Goal: Complete application form: Complete application form

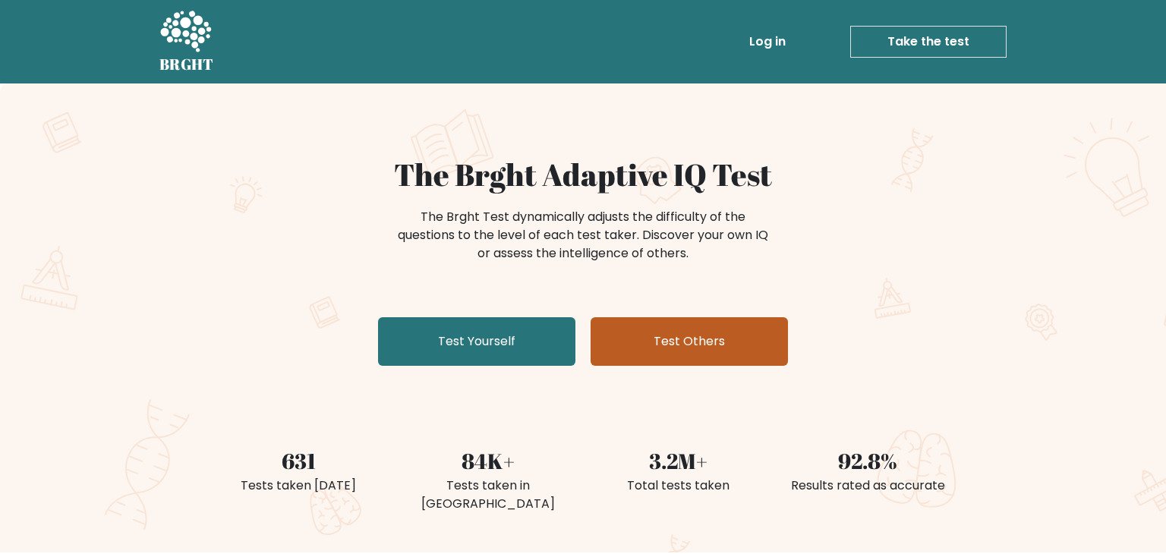
click at [621, 318] on link "Test Others" at bounding box center [688, 341] width 197 height 49
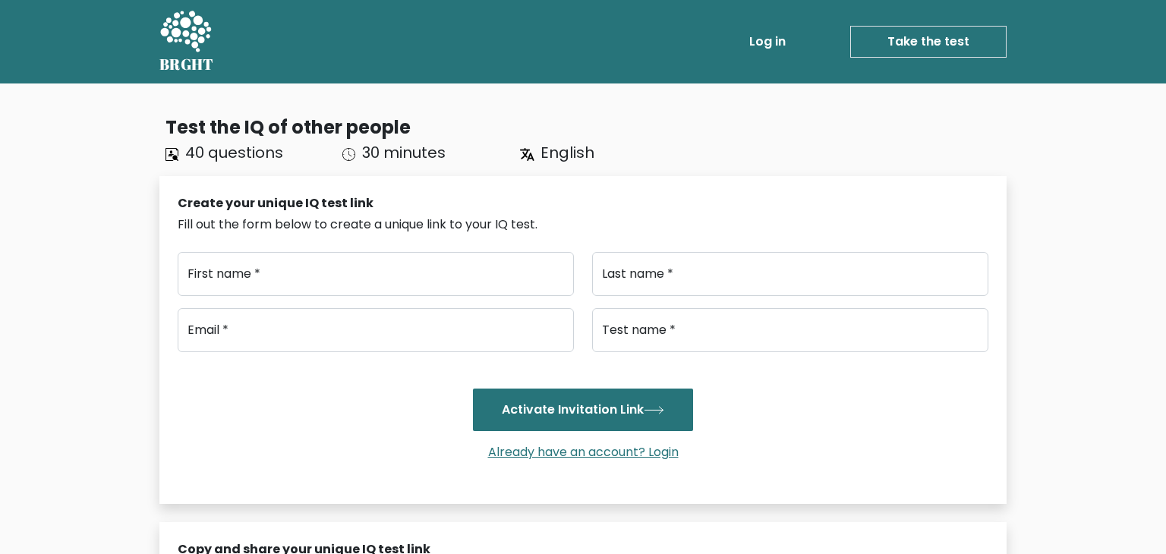
click at [914, 51] on link "Take the test" at bounding box center [928, 42] width 156 height 32
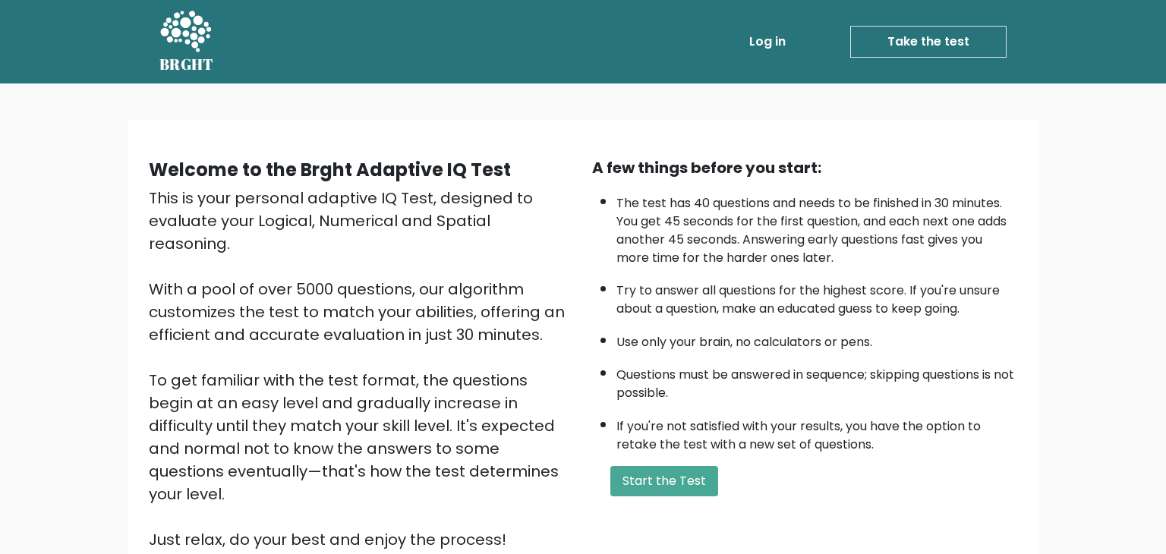
click at [682, 359] on li "Questions must be answered in sequence; skipping questions is not possible." at bounding box center [816, 380] width 401 height 44
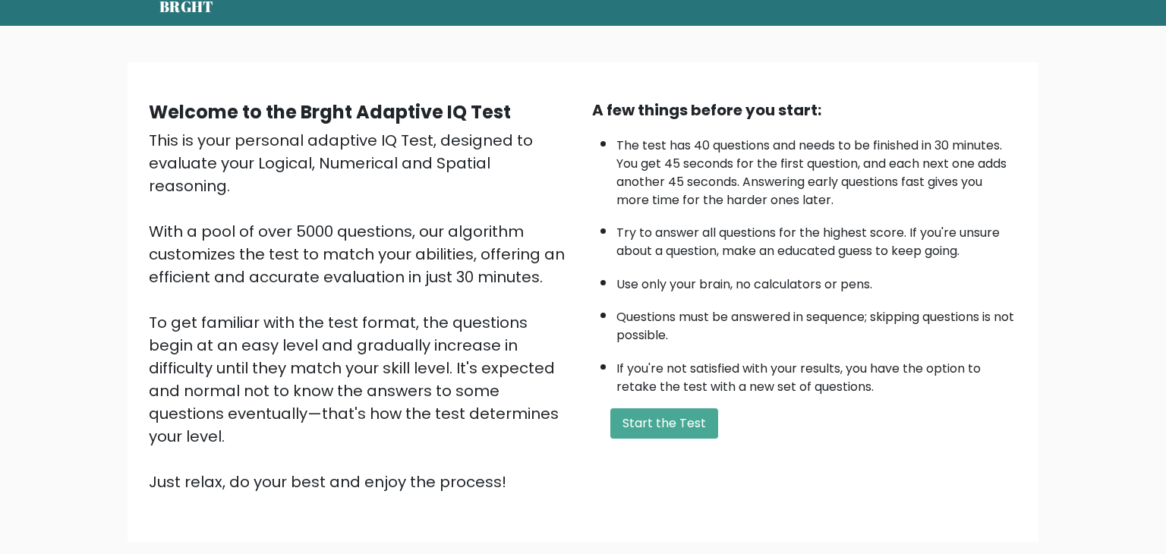
scroll to position [61, 0]
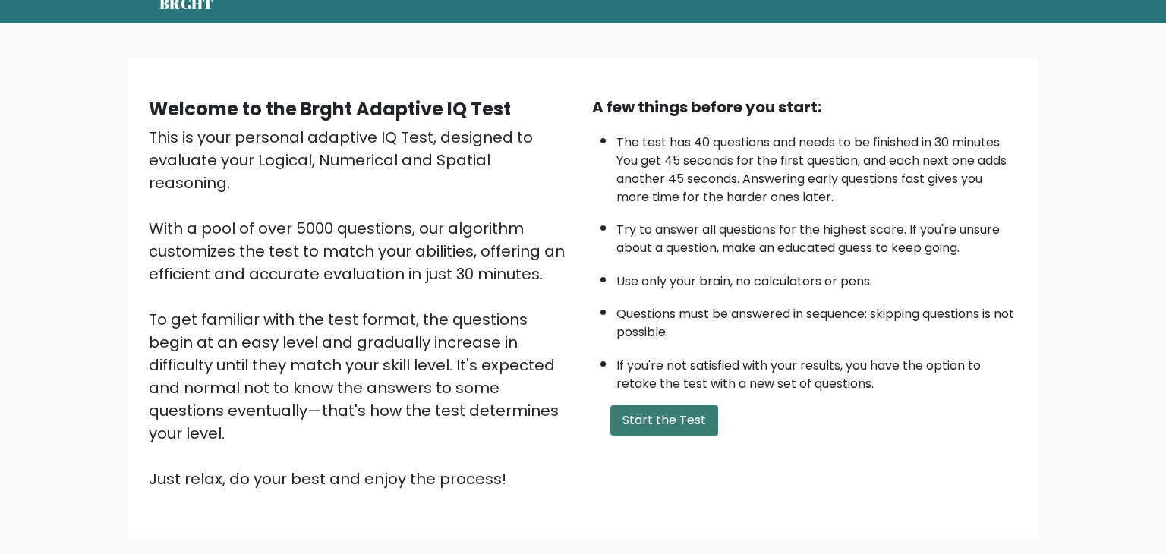
click at [669, 427] on button "Start the Test" at bounding box center [664, 420] width 108 height 30
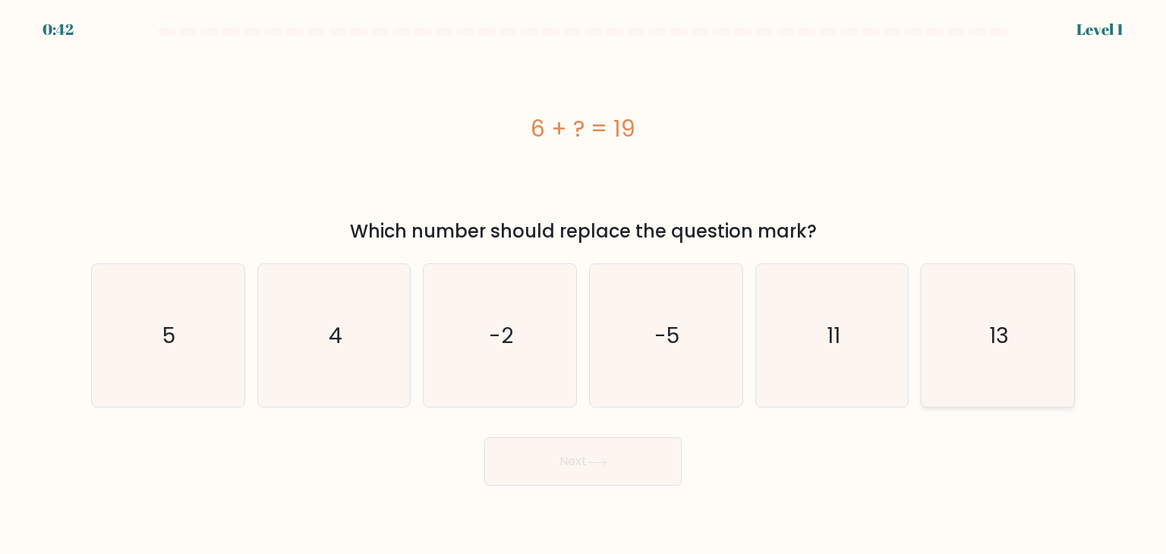
click at [997, 365] on icon "13" at bounding box center [997, 335] width 143 height 143
click at [584, 285] on input "f. 13" at bounding box center [583, 281] width 1 height 8
radio input "true"
click at [614, 452] on button "Next" at bounding box center [582, 461] width 197 height 49
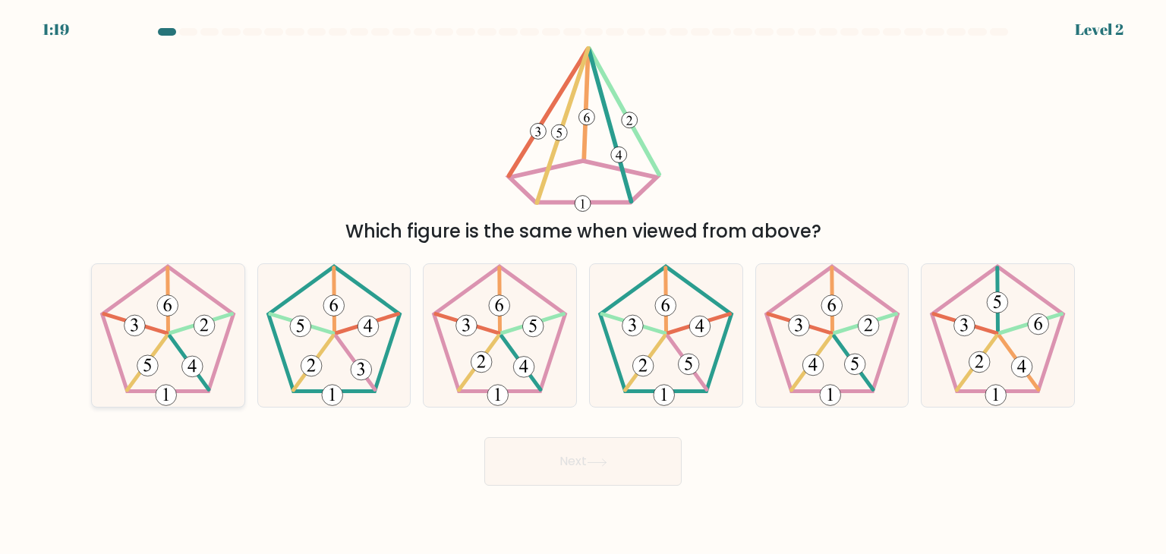
click at [187, 326] on 437 at bounding box center [201, 323] width 62 height 19
click at [583, 285] on input "a." at bounding box center [583, 281] width 1 height 8
radio input "true"
click at [565, 468] on button "Next" at bounding box center [582, 461] width 197 height 49
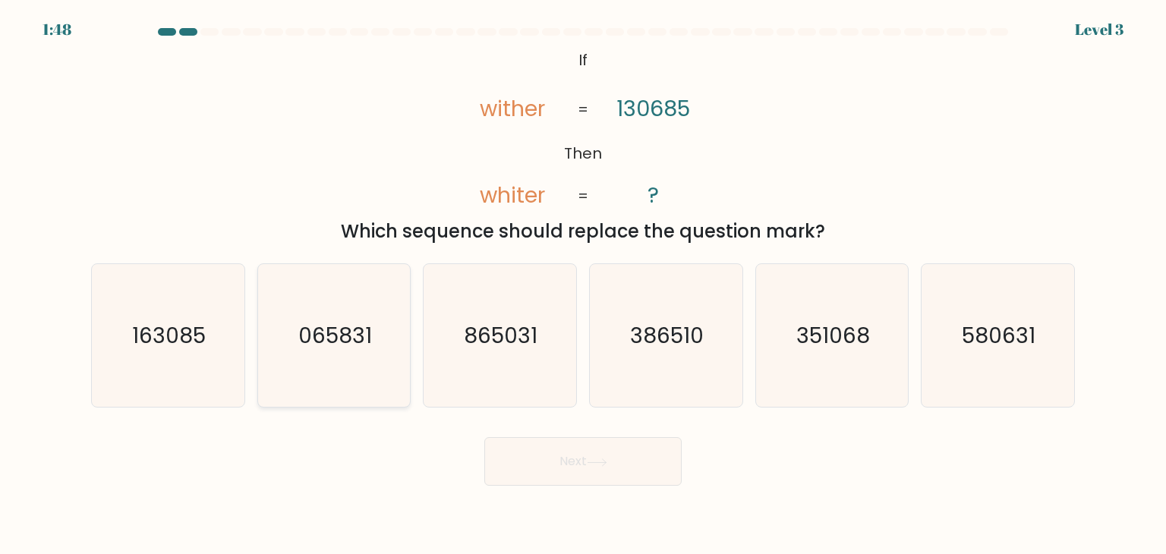
click at [260, 351] on div "065831" at bounding box center [334, 335] width 154 height 144
click at [583, 285] on input "b. 065831" at bounding box center [583, 281] width 1 height 8
radio input "true"
click at [219, 354] on icon "163085" at bounding box center [167, 335] width 143 height 143
click at [583, 285] on input "a. 163085" at bounding box center [583, 281] width 1 height 8
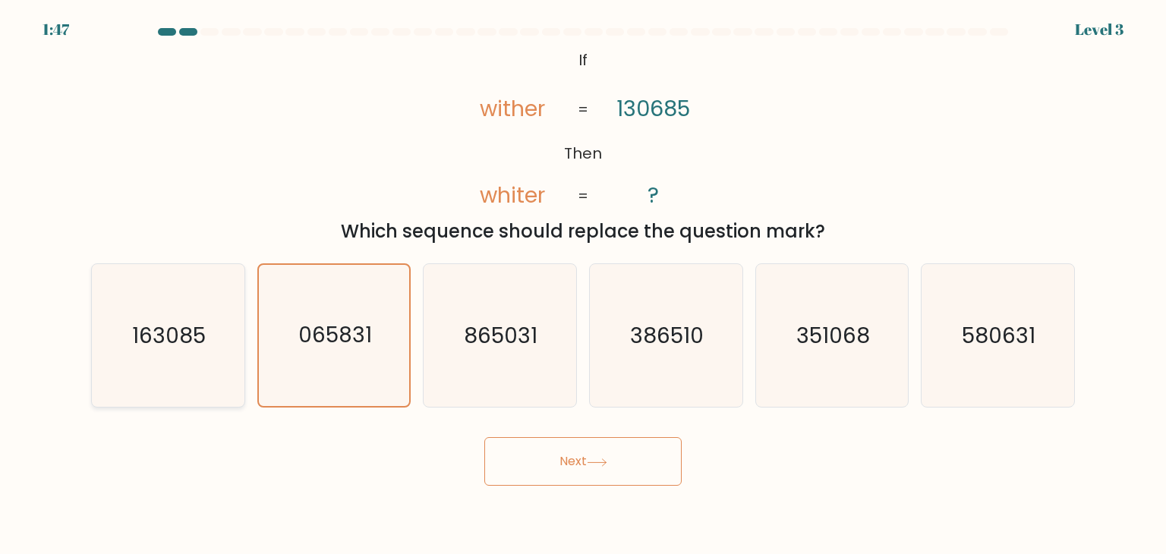
radio input "true"
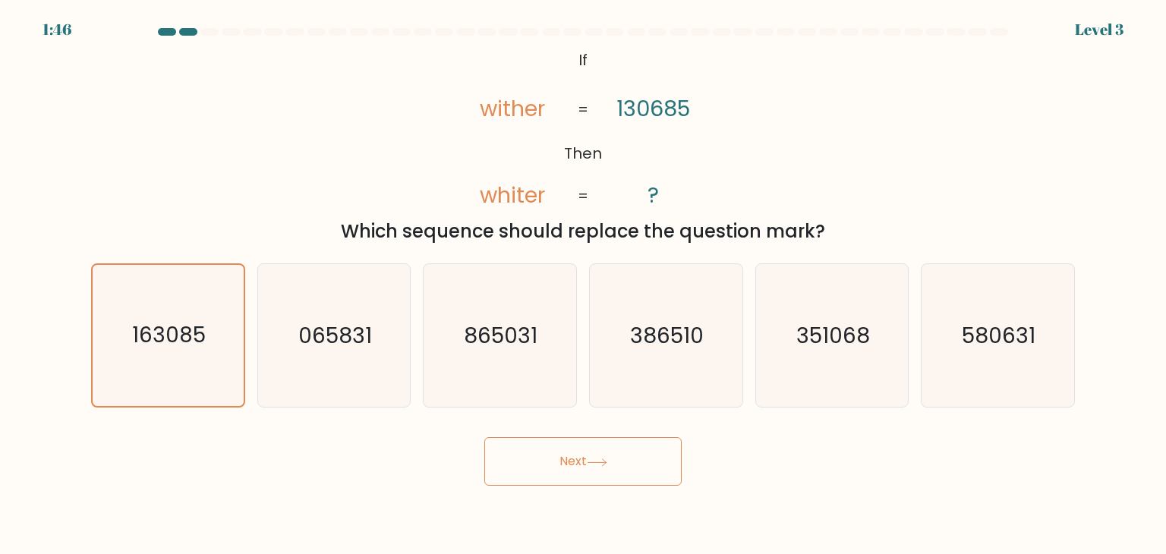
click at [612, 455] on button "Next" at bounding box center [582, 461] width 197 height 49
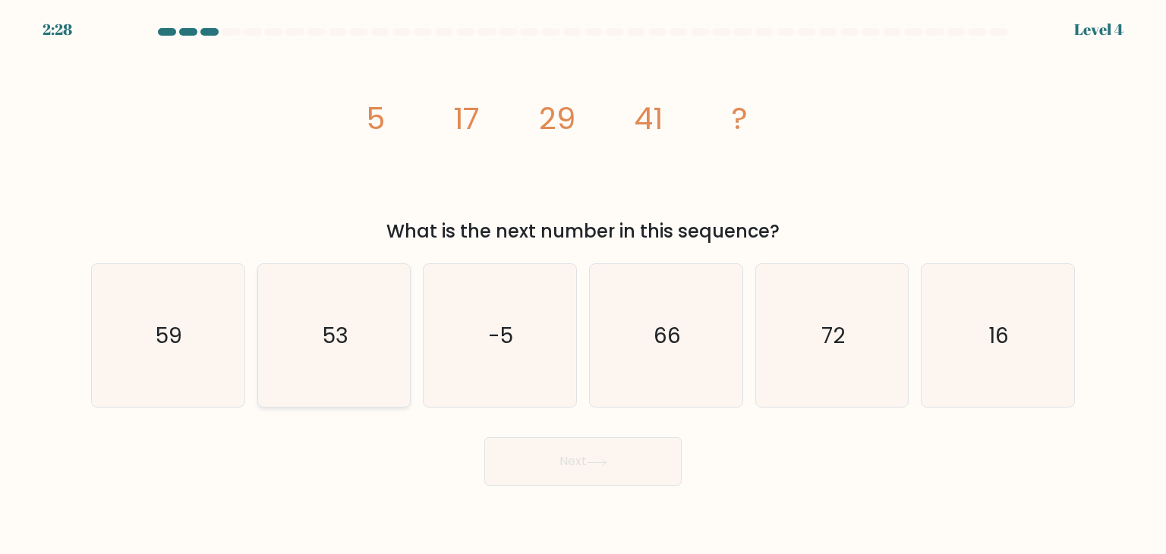
click at [310, 340] on icon "53" at bounding box center [334, 335] width 143 height 143
click at [583, 285] on input "b. 53" at bounding box center [583, 281] width 1 height 8
radio input "true"
click at [561, 459] on button "Next" at bounding box center [582, 461] width 197 height 49
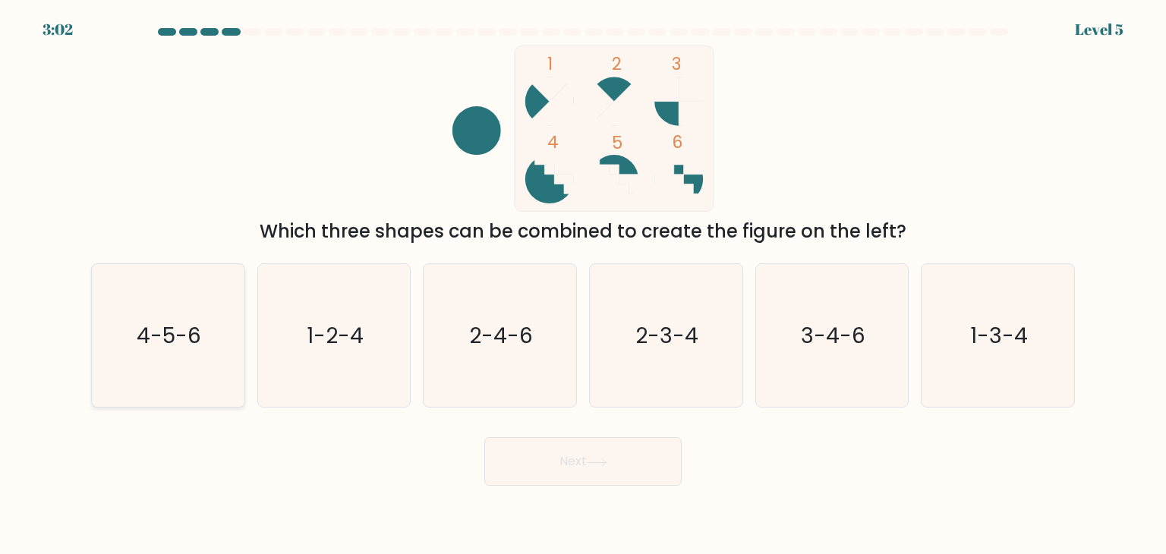
click at [164, 367] on icon "4-5-6" at bounding box center [167, 335] width 143 height 143
click at [583, 285] on input "a. 4-5-6" at bounding box center [583, 281] width 1 height 8
radio input "true"
click at [558, 464] on button "Next" at bounding box center [582, 461] width 197 height 49
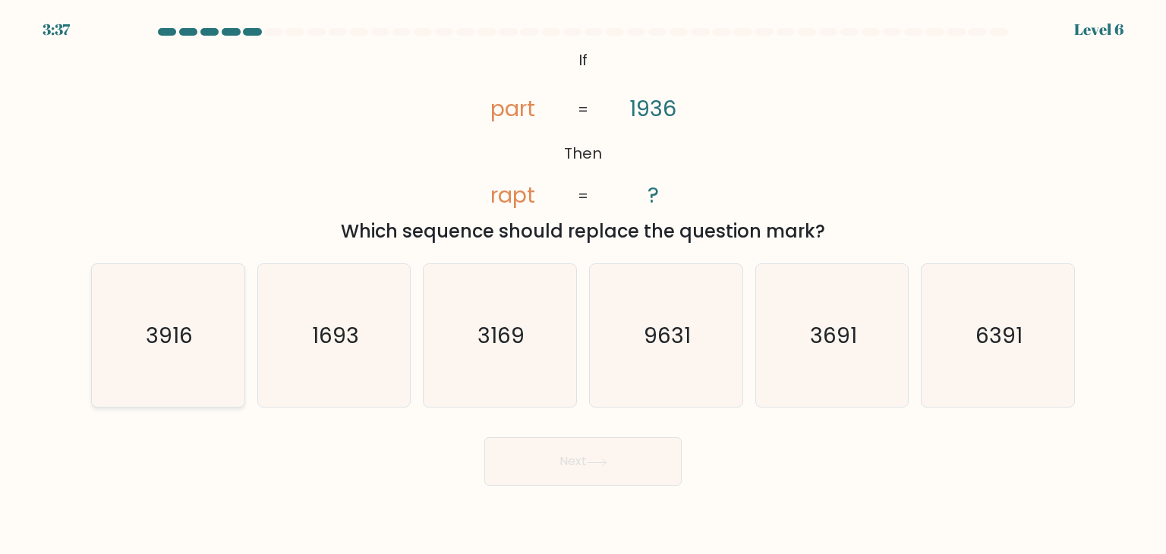
click at [175, 304] on icon "3916" at bounding box center [167, 335] width 143 height 143
click at [583, 285] on input "a. 3916" at bounding box center [583, 281] width 1 height 8
radio input "true"
click at [497, 459] on button "Next" at bounding box center [582, 461] width 197 height 49
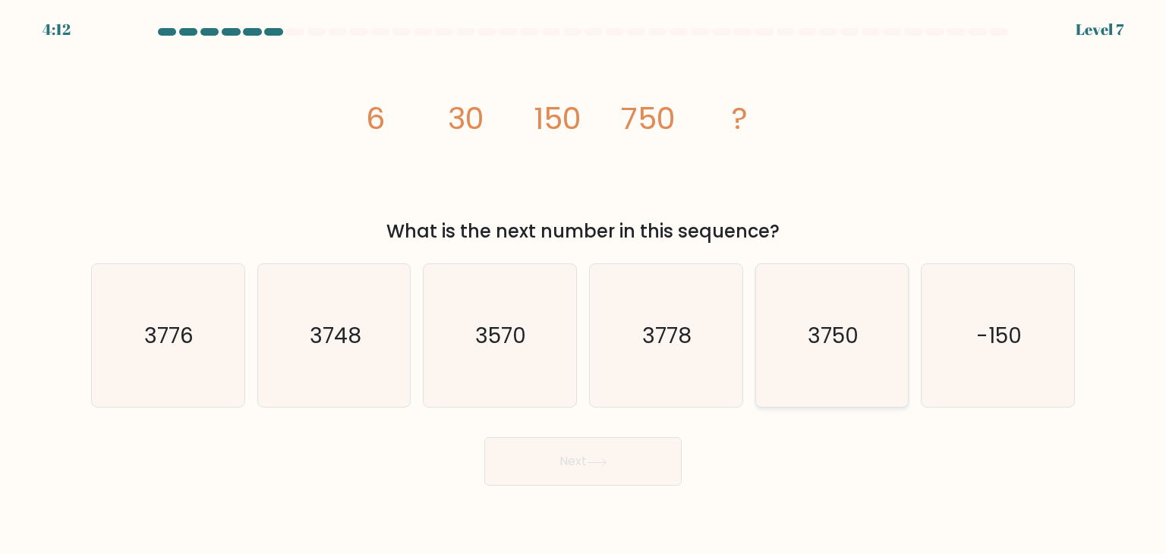
click at [871, 375] on icon "3750" at bounding box center [832, 335] width 143 height 143
click at [584, 285] on input "e. 3750" at bounding box center [583, 281] width 1 height 8
radio input "true"
click at [600, 467] on button "Next" at bounding box center [582, 461] width 197 height 49
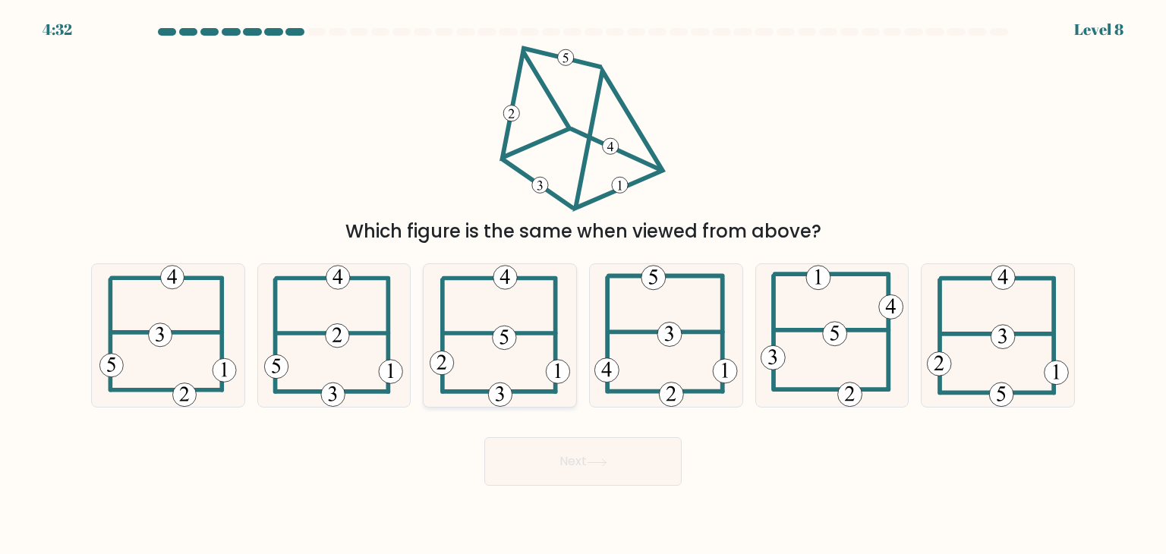
click at [487, 327] on icon at bounding box center [500, 335] width 141 height 143
click at [583, 285] on input "c." at bounding box center [583, 281] width 1 height 8
radio input "true"
click at [560, 478] on button "Next" at bounding box center [582, 461] width 197 height 49
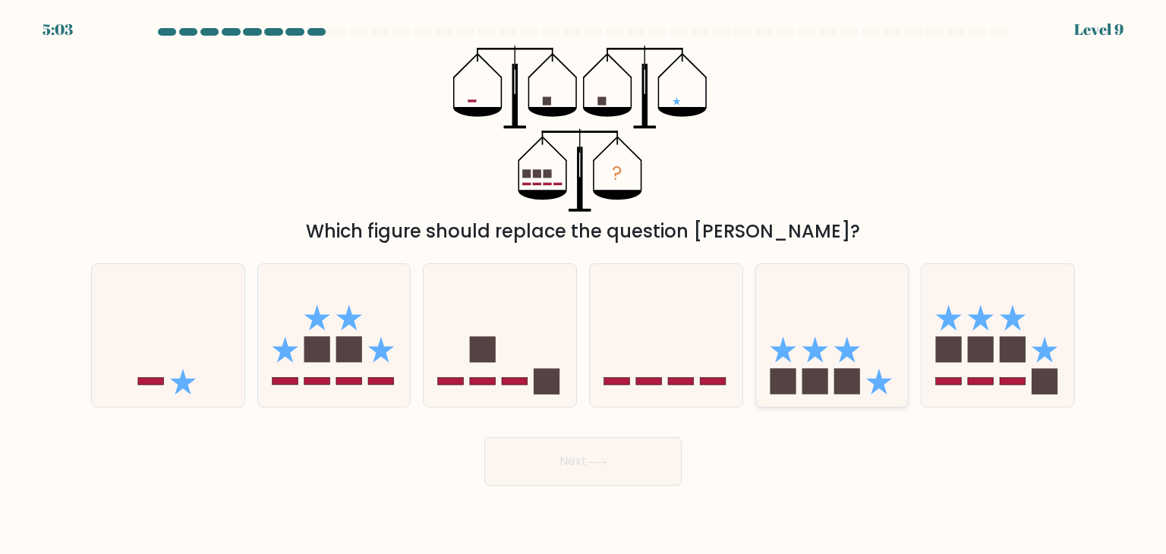
click at [779, 316] on icon at bounding box center [832, 335] width 153 height 126
click at [584, 285] on input "e." at bounding box center [583, 281] width 1 height 8
radio input "true"
click at [640, 447] on button "Next" at bounding box center [582, 461] width 197 height 49
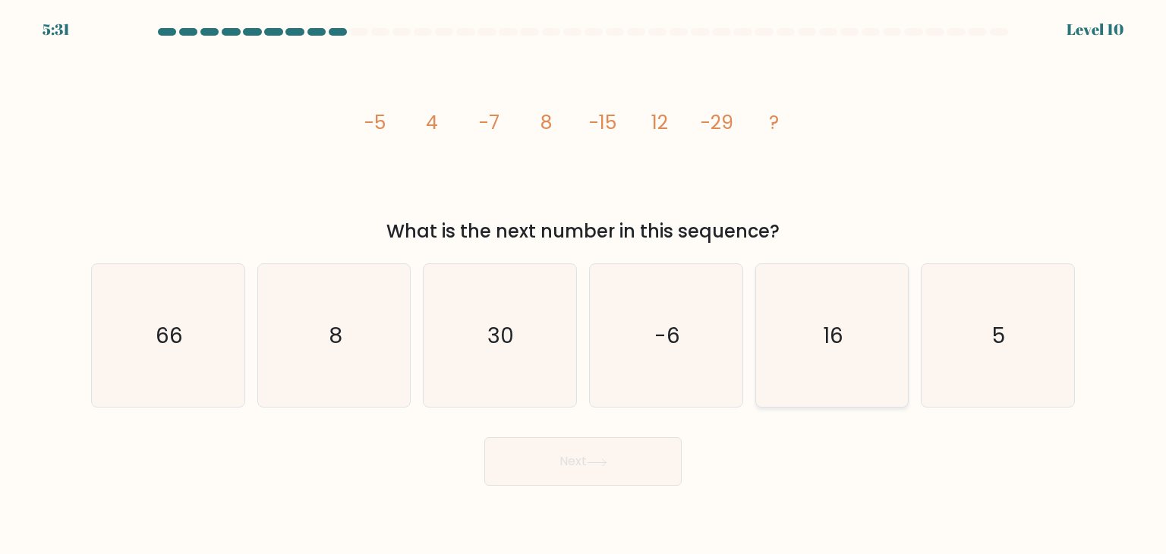
click at [781, 295] on icon "16" at bounding box center [832, 335] width 143 height 143
click at [584, 285] on input "e. 16" at bounding box center [583, 281] width 1 height 8
radio input "true"
click at [584, 446] on button "Next" at bounding box center [582, 461] width 197 height 49
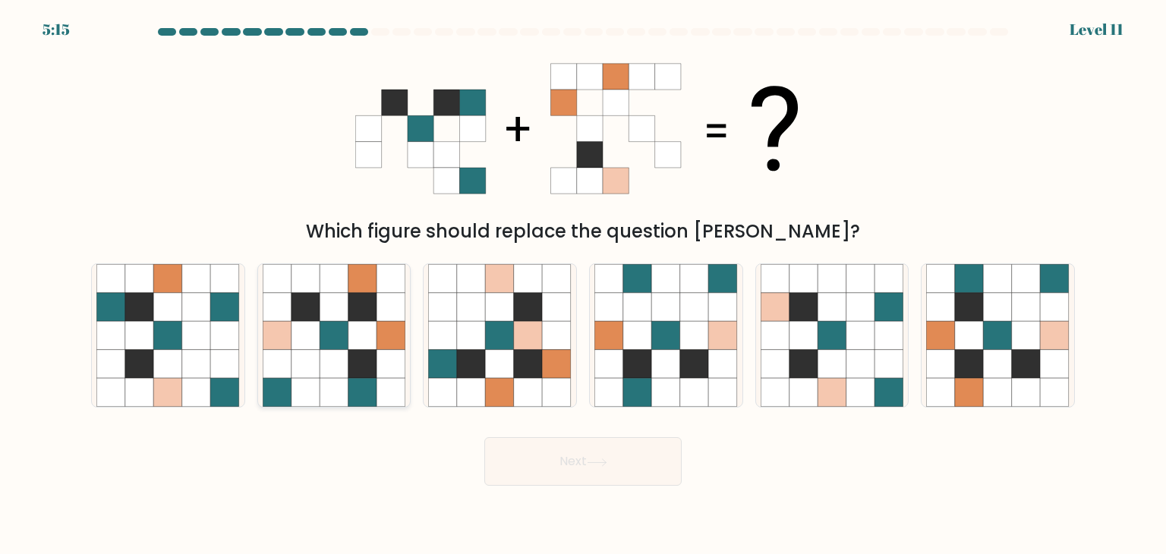
click at [351, 315] on icon at bounding box center [362, 307] width 29 height 29
click at [583, 285] on input "b." at bounding box center [583, 281] width 1 height 8
radio input "true"
click at [515, 444] on button "Next" at bounding box center [582, 461] width 197 height 49
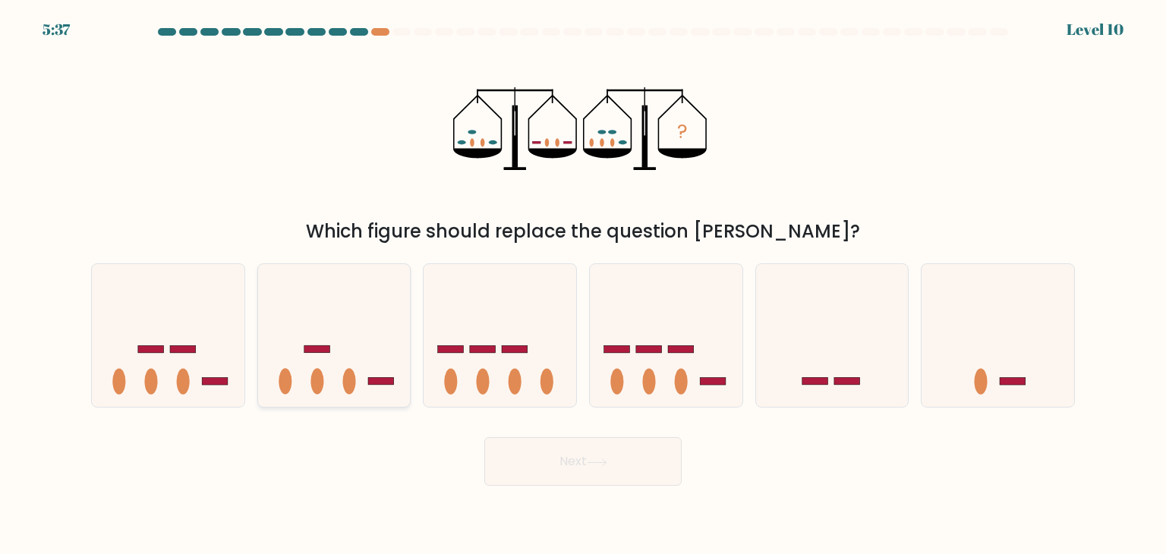
click at [357, 300] on icon at bounding box center [334, 335] width 153 height 126
click at [583, 285] on input "b." at bounding box center [583, 281] width 1 height 8
radio input "true"
click at [543, 456] on button "Next" at bounding box center [582, 461] width 197 height 49
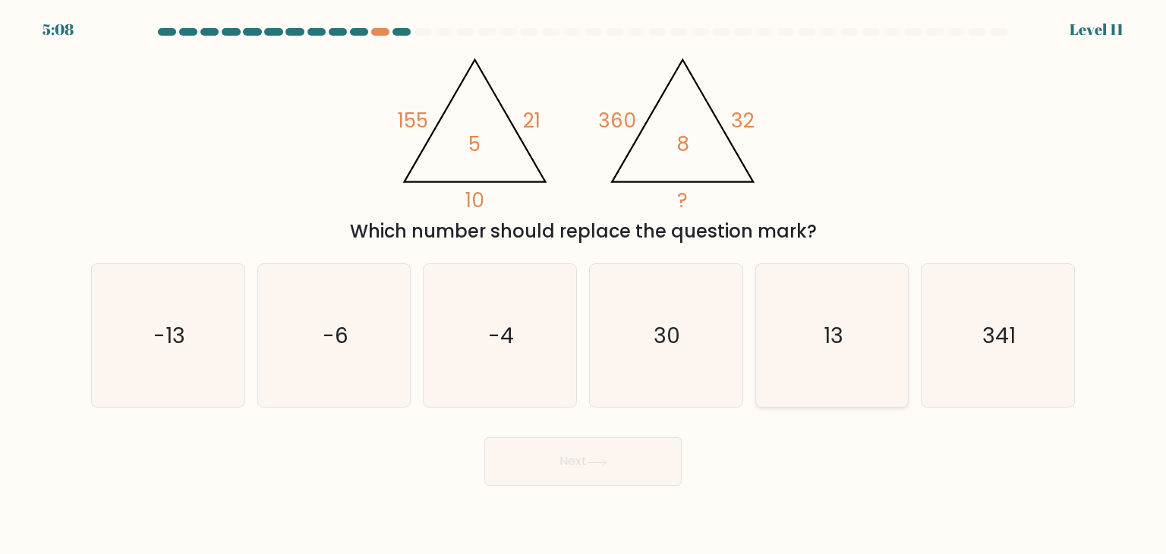
click at [887, 298] on icon "13" at bounding box center [832, 335] width 143 height 143
click at [584, 285] on input "e. 13" at bounding box center [583, 281] width 1 height 8
radio input "true"
click at [634, 453] on button "Next" at bounding box center [582, 461] width 197 height 49
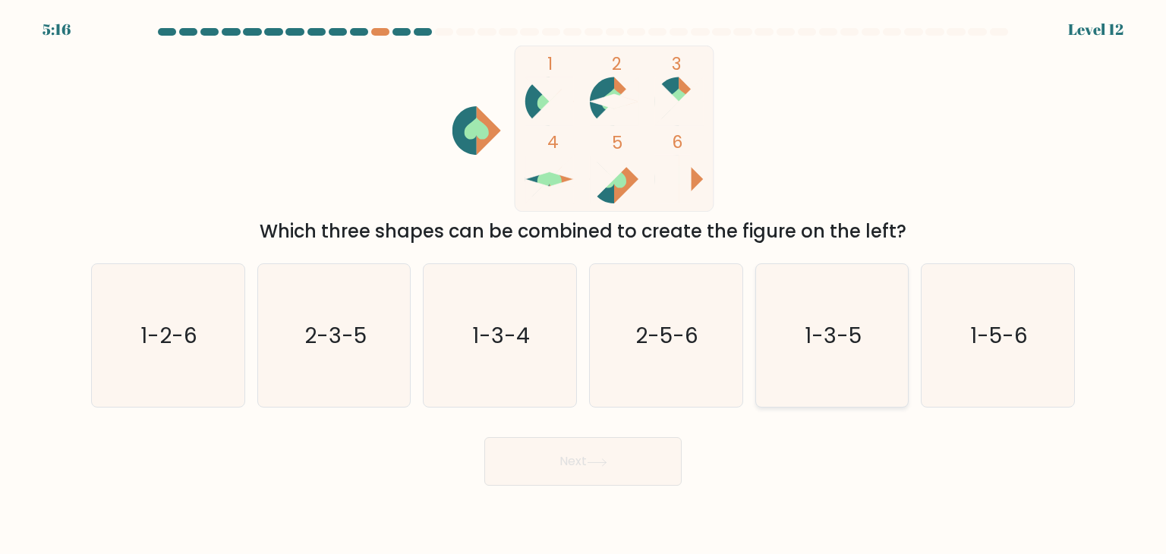
click at [884, 379] on icon "1-3-5" at bounding box center [832, 335] width 143 height 143
click at [584, 285] on input "e. 1-3-5" at bounding box center [583, 281] width 1 height 8
radio input "true"
click at [635, 456] on button "Next" at bounding box center [582, 461] width 197 height 49
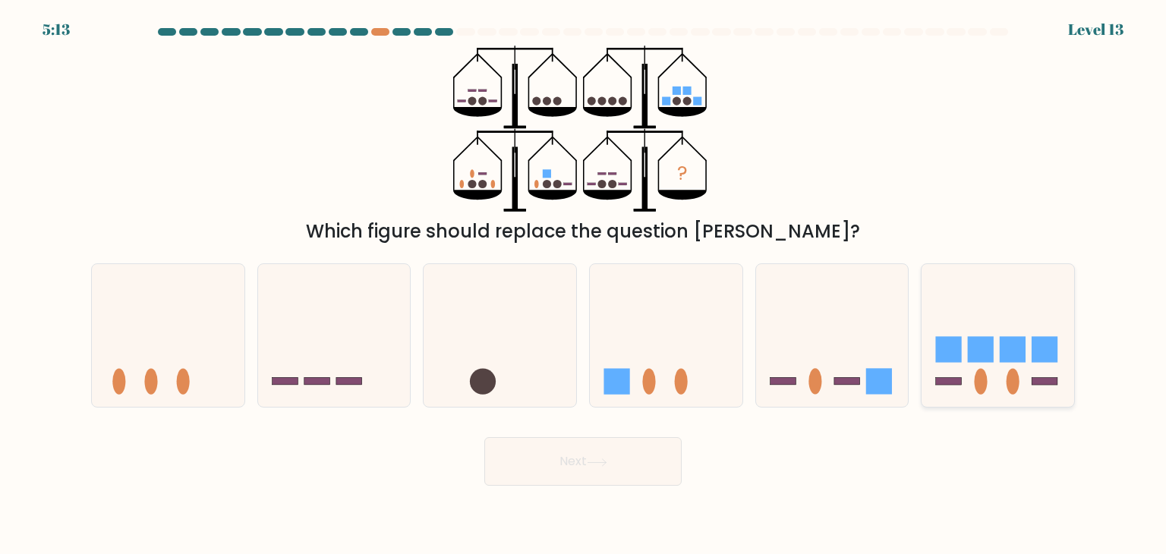
click at [1006, 339] on rect at bounding box center [1013, 350] width 26 height 26
click at [584, 285] on input "f." at bounding box center [583, 281] width 1 height 8
radio input "true"
click at [626, 455] on button "Next" at bounding box center [582, 461] width 197 height 49
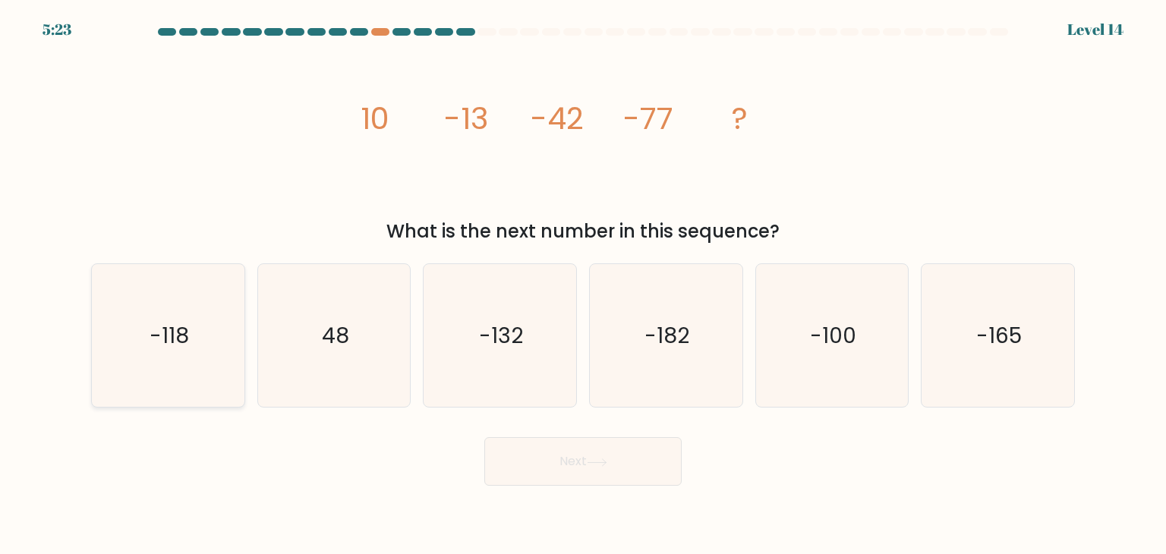
click at [156, 326] on text "-118" at bounding box center [169, 335] width 39 height 30
click at [583, 285] on input "a. -118" at bounding box center [583, 281] width 1 height 8
radio input "true"
click at [550, 452] on button "Next" at bounding box center [582, 461] width 197 height 49
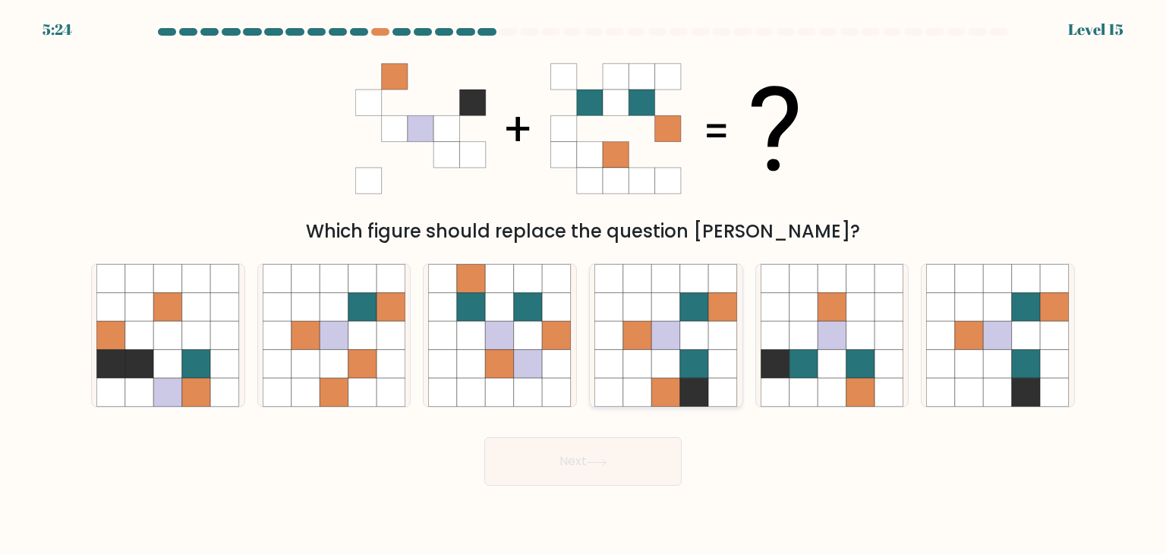
click at [609, 348] on icon at bounding box center [608, 335] width 29 height 29
click at [584, 285] on input "d." at bounding box center [583, 281] width 1 height 8
radio input "true"
click at [661, 356] on icon at bounding box center [666, 364] width 28 height 28
click at [584, 285] on input "d." at bounding box center [583, 281] width 1 height 8
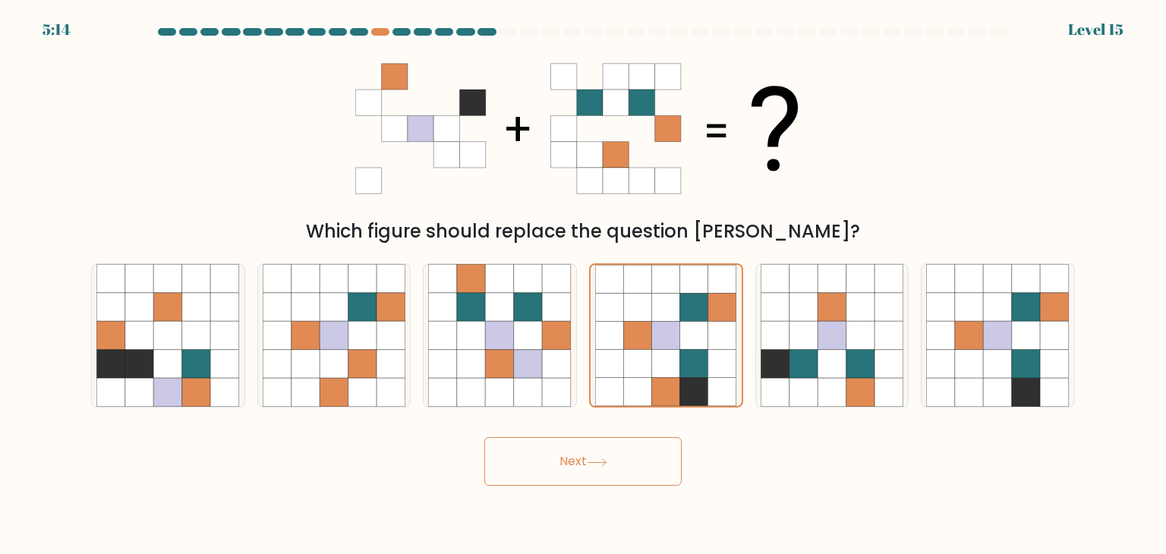
click at [628, 442] on button "Next" at bounding box center [582, 461] width 197 height 49
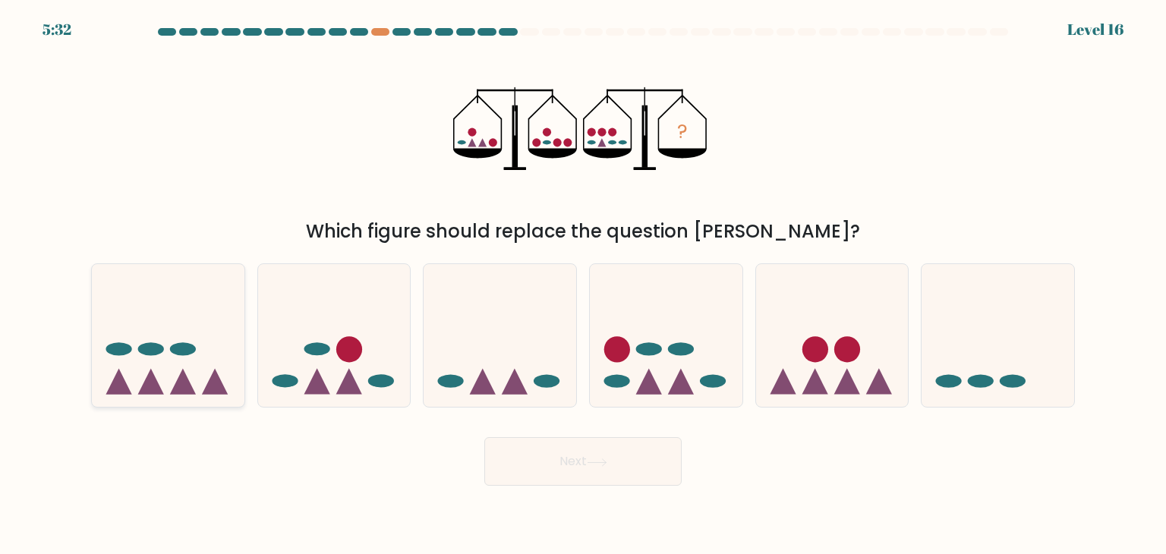
click at [152, 390] on icon at bounding box center [151, 382] width 26 height 26
click at [583, 285] on input "a." at bounding box center [583, 281] width 1 height 8
radio input "true"
click at [575, 464] on button "Next" at bounding box center [582, 461] width 197 height 49
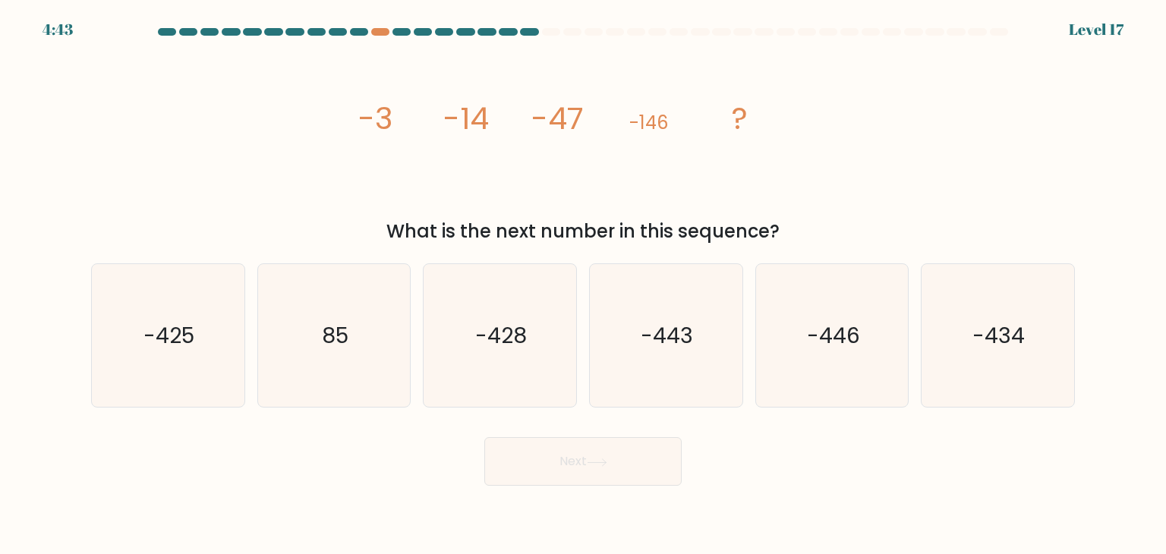
click at [633, 409] on form at bounding box center [583, 257] width 1166 height 458
click at [629, 405] on icon "-443" at bounding box center [665, 335] width 143 height 143
click at [584, 285] on input "d. -443" at bounding box center [583, 281] width 1 height 8
radio input "true"
click at [632, 452] on button "Next" at bounding box center [582, 461] width 197 height 49
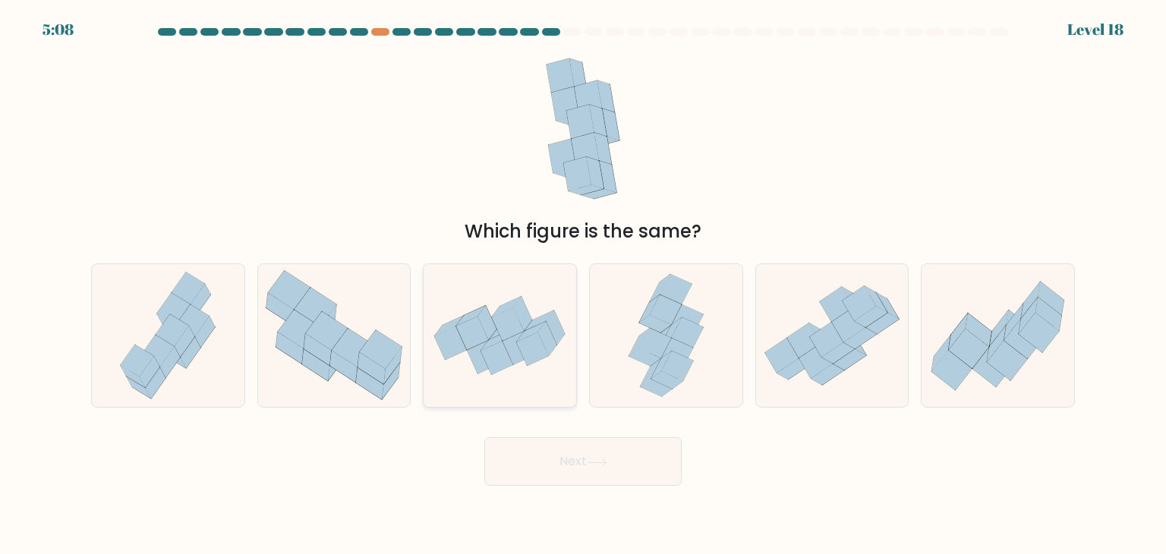
click at [510, 355] on icon at bounding box center [519, 348] width 32 height 33
click at [583, 285] on input "c." at bounding box center [583, 281] width 1 height 8
radio input "true"
click at [543, 481] on button "Next" at bounding box center [582, 461] width 197 height 49
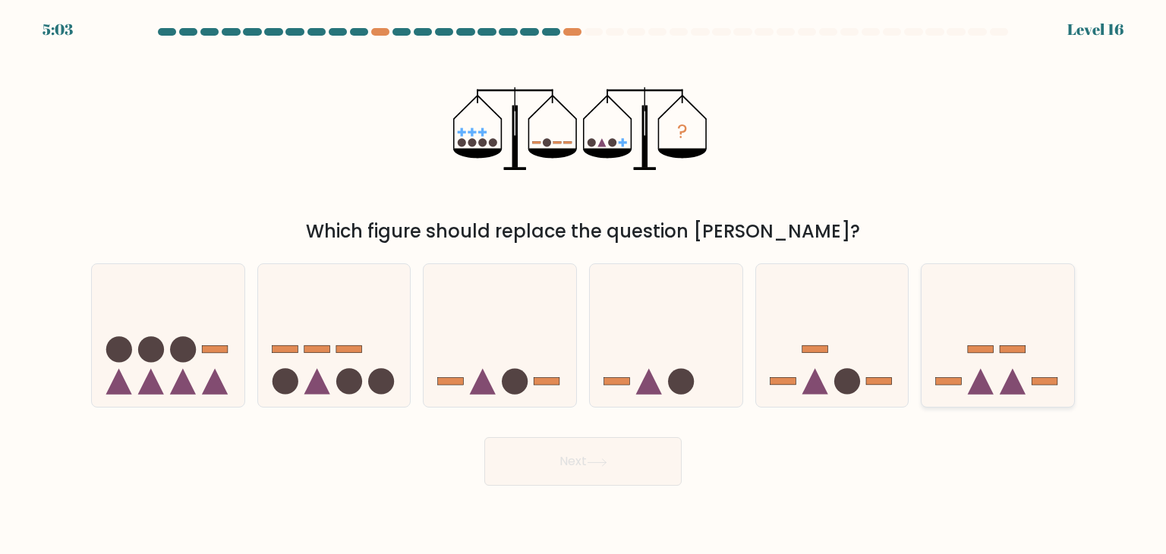
click at [1015, 391] on icon at bounding box center [1013, 382] width 26 height 26
click at [584, 285] on input "f." at bounding box center [583, 281] width 1 height 8
radio input "true"
click at [657, 447] on button "Next" at bounding box center [582, 461] width 197 height 49
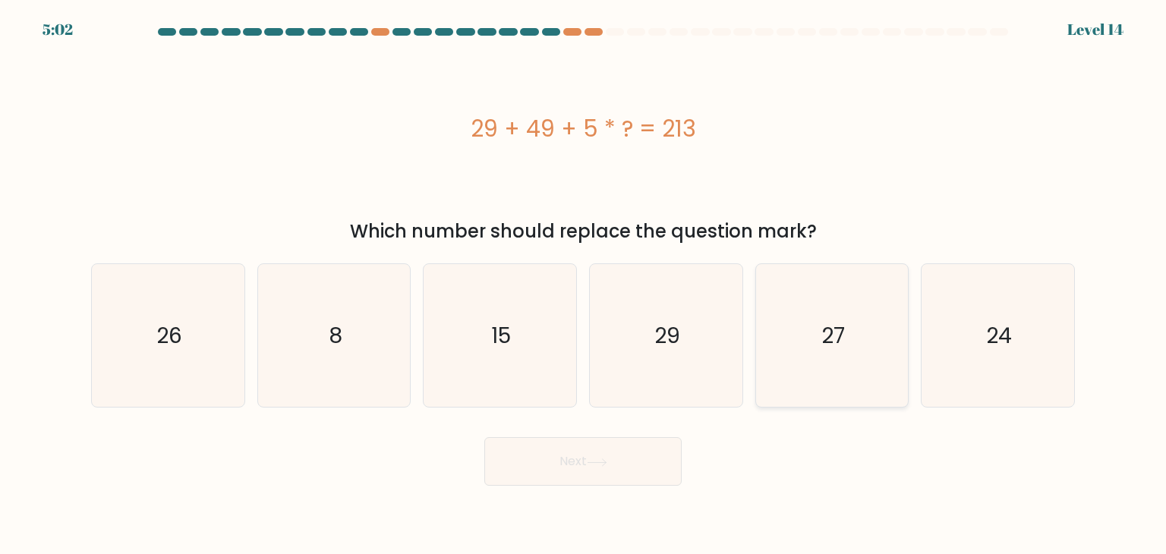
click at [811, 354] on icon "27" at bounding box center [832, 335] width 143 height 143
click at [584, 285] on input "e. 27" at bounding box center [583, 281] width 1 height 8
radio input "true"
click at [566, 455] on button "Next" at bounding box center [582, 461] width 197 height 49
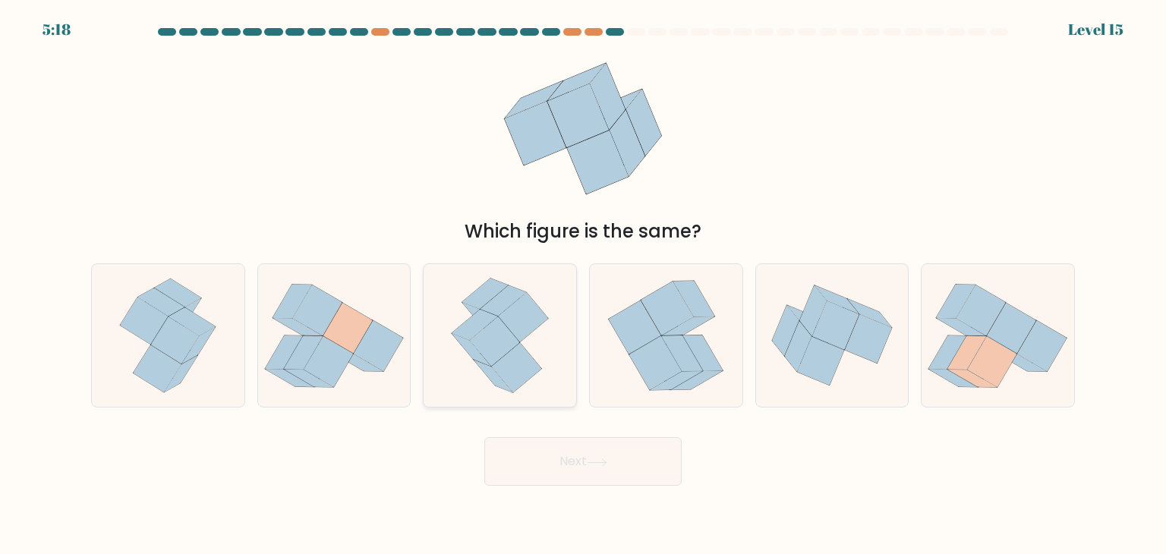
click at [543, 368] on icon at bounding box center [499, 335] width 115 height 143
click at [583, 285] on input "c." at bounding box center [583, 281] width 1 height 8
radio input "true"
click at [561, 463] on button "Next" at bounding box center [582, 461] width 197 height 49
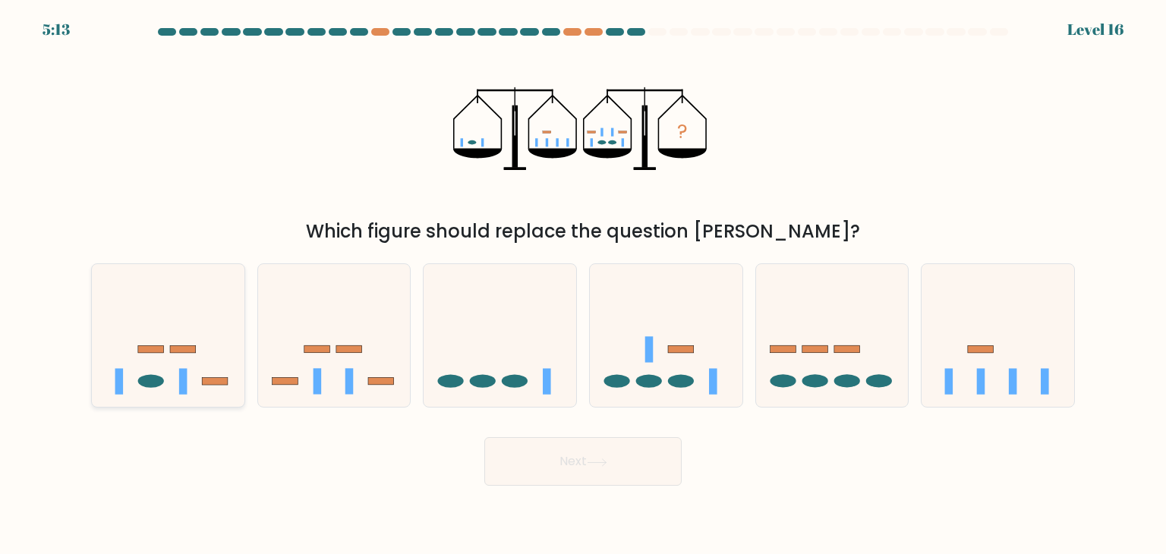
click at [197, 356] on icon at bounding box center [168, 335] width 153 height 126
click at [583, 285] on input "a." at bounding box center [583, 281] width 1 height 8
radio input "true"
click at [524, 477] on button "Next" at bounding box center [582, 461] width 197 height 49
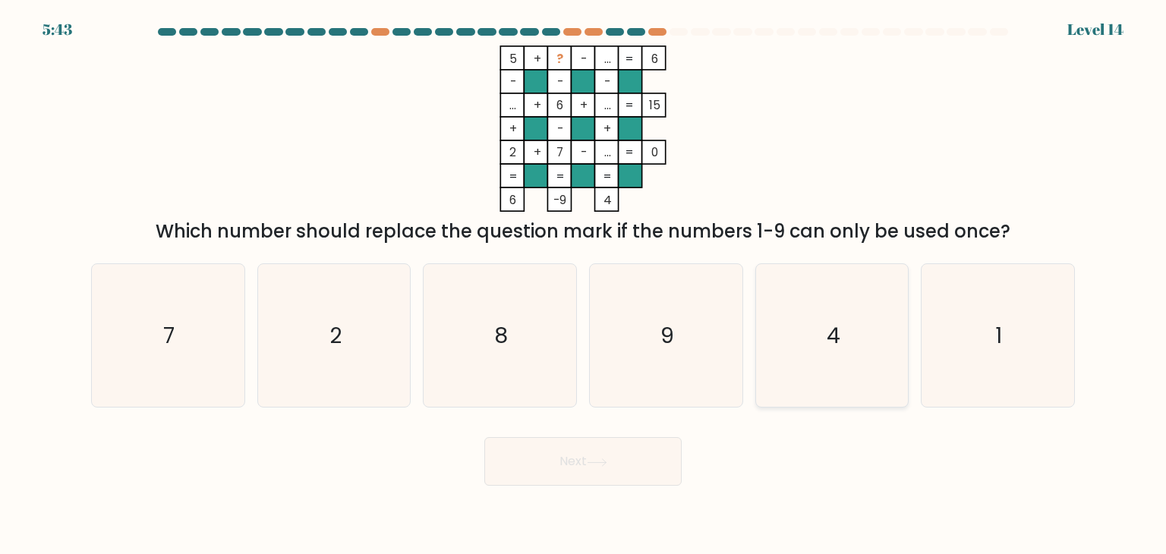
click at [855, 353] on icon "4" at bounding box center [832, 335] width 143 height 143
click at [584, 285] on input "e. 4" at bounding box center [583, 281] width 1 height 8
radio input "true"
click at [612, 468] on button "Next" at bounding box center [582, 461] width 197 height 49
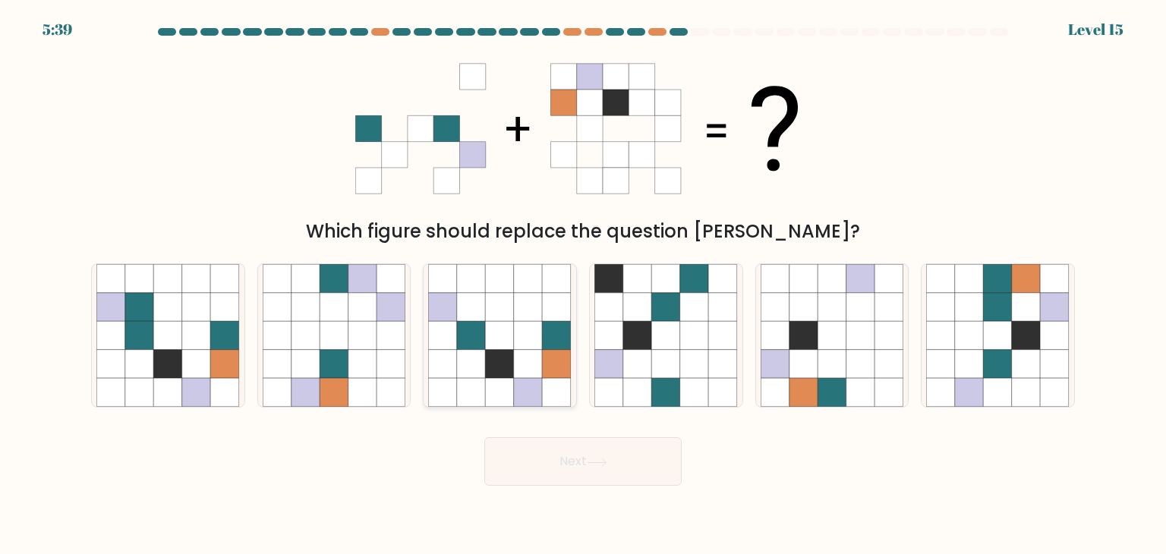
click at [510, 320] on icon at bounding box center [500, 307] width 29 height 29
click at [583, 285] on input "c." at bounding box center [583, 281] width 1 height 8
radio input "true"
click at [514, 471] on button "Next" at bounding box center [582, 461] width 197 height 49
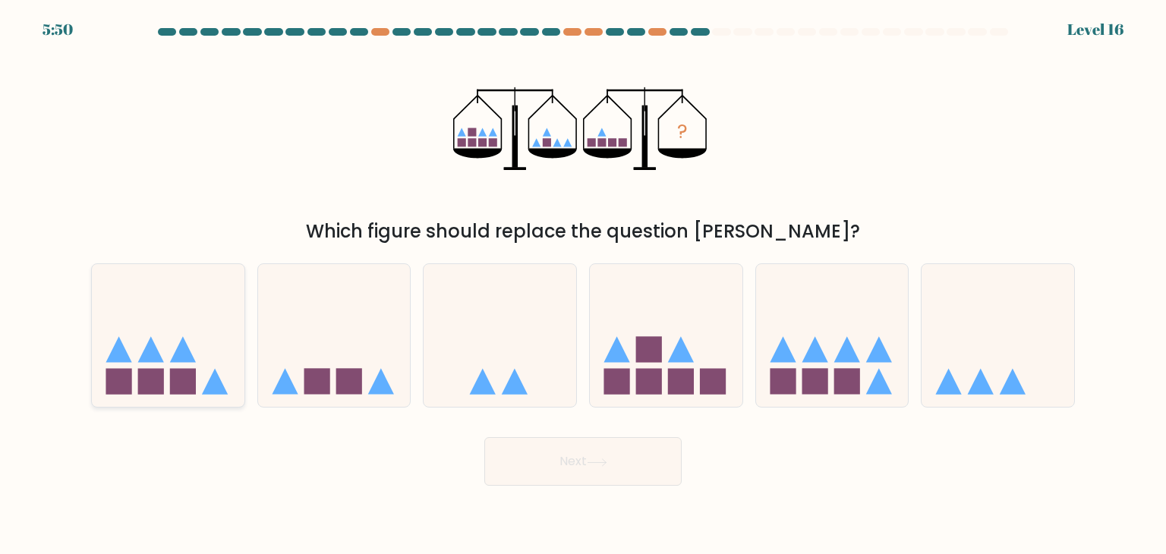
click at [219, 332] on icon at bounding box center [168, 335] width 153 height 126
click at [583, 285] on input "a." at bounding box center [583, 281] width 1 height 8
radio input "true"
click at [571, 452] on button "Next" at bounding box center [582, 461] width 197 height 49
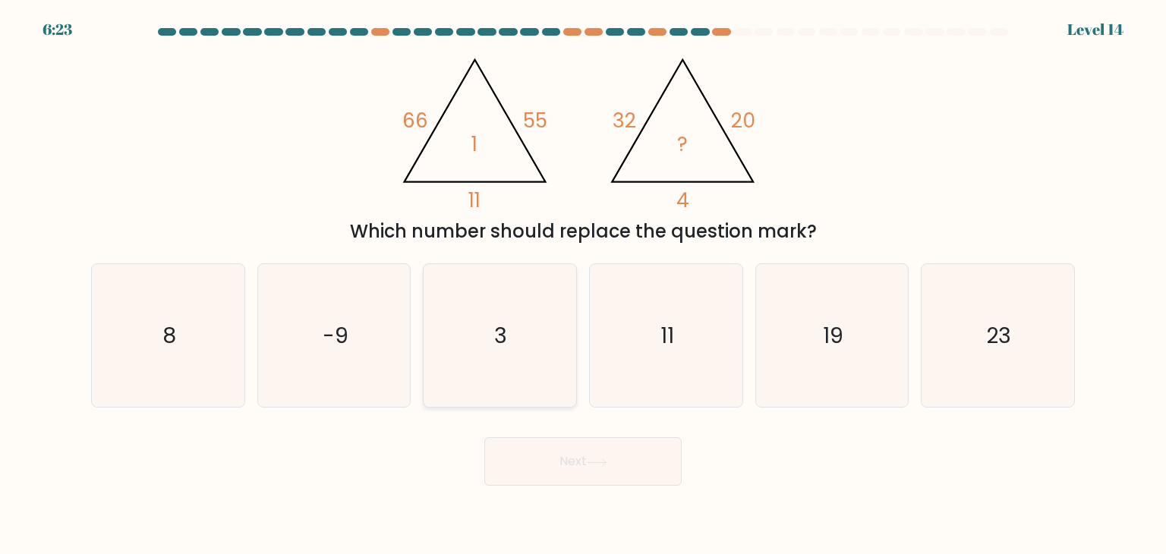
click at [496, 320] on icon "3" at bounding box center [499, 335] width 143 height 143
click at [583, 285] on input "c. 3" at bounding box center [583, 281] width 1 height 8
radio input "true"
click at [554, 465] on button "Next" at bounding box center [582, 461] width 197 height 49
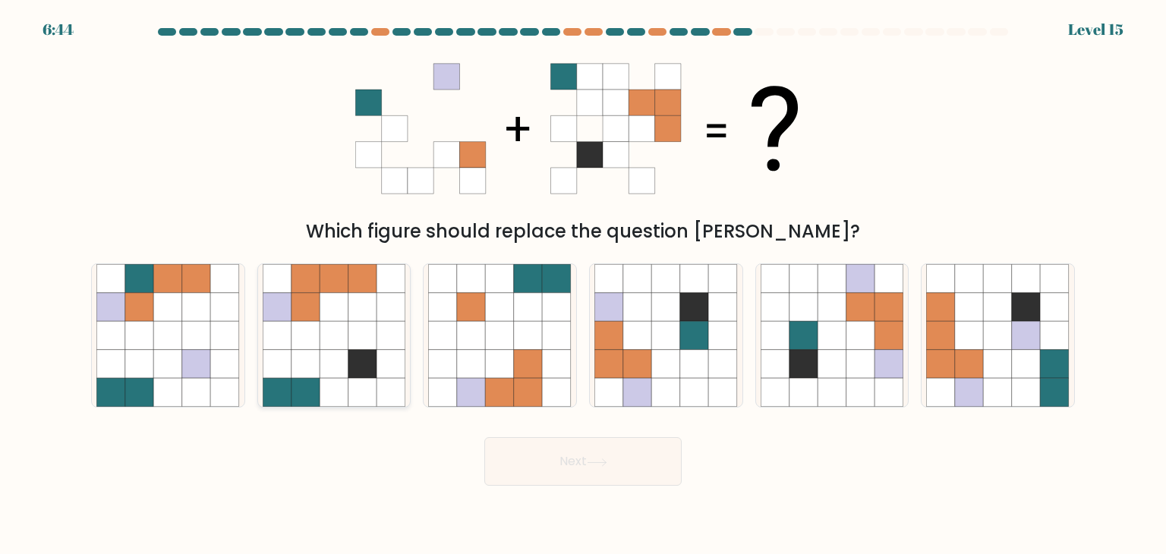
click at [357, 330] on icon at bounding box center [362, 335] width 29 height 29
click at [583, 285] on input "b." at bounding box center [583, 281] width 1 height 8
radio input "true"
click at [559, 450] on button "Next" at bounding box center [582, 461] width 197 height 49
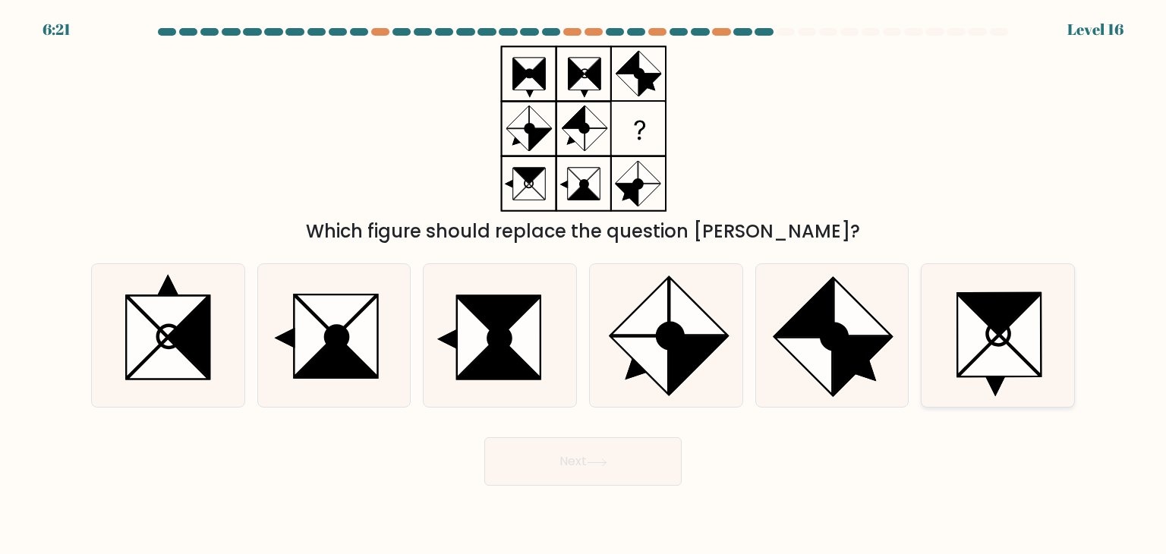
click at [942, 333] on icon at bounding box center [997, 335] width 143 height 143
click at [584, 285] on input "f." at bounding box center [583, 281] width 1 height 8
radio input "true"
click at [613, 471] on button "Next" at bounding box center [582, 461] width 197 height 49
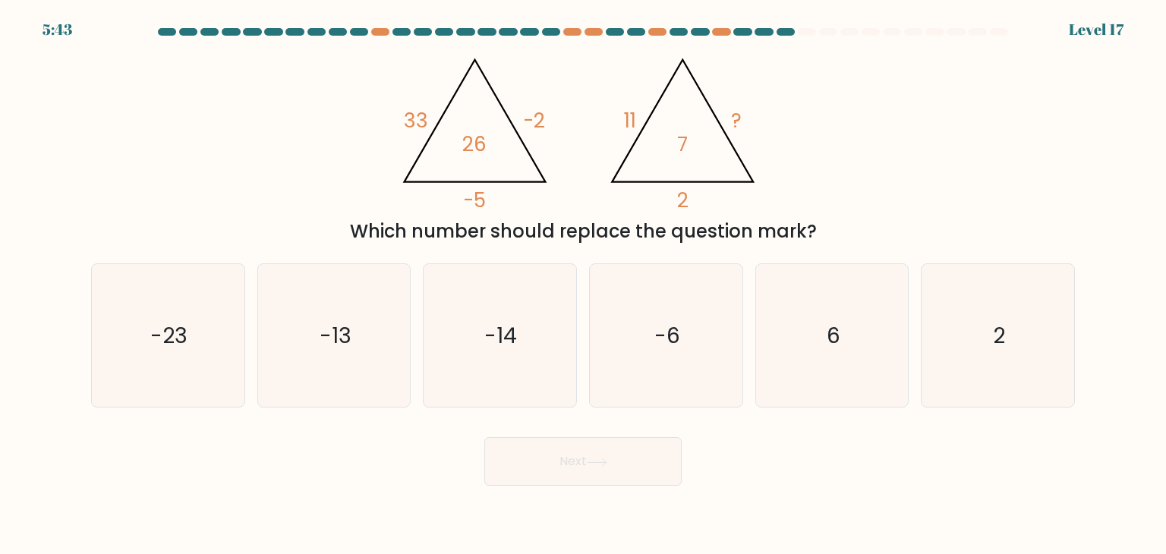
click at [690, 229] on div "Which number should replace the question mark?" at bounding box center [582, 231] width 965 height 27
click at [677, 286] on icon "-6" at bounding box center [665, 335] width 143 height 143
click at [584, 285] on input "d. -6" at bounding box center [583, 281] width 1 height 8
radio input "true"
click at [551, 458] on button "Next" at bounding box center [582, 461] width 197 height 49
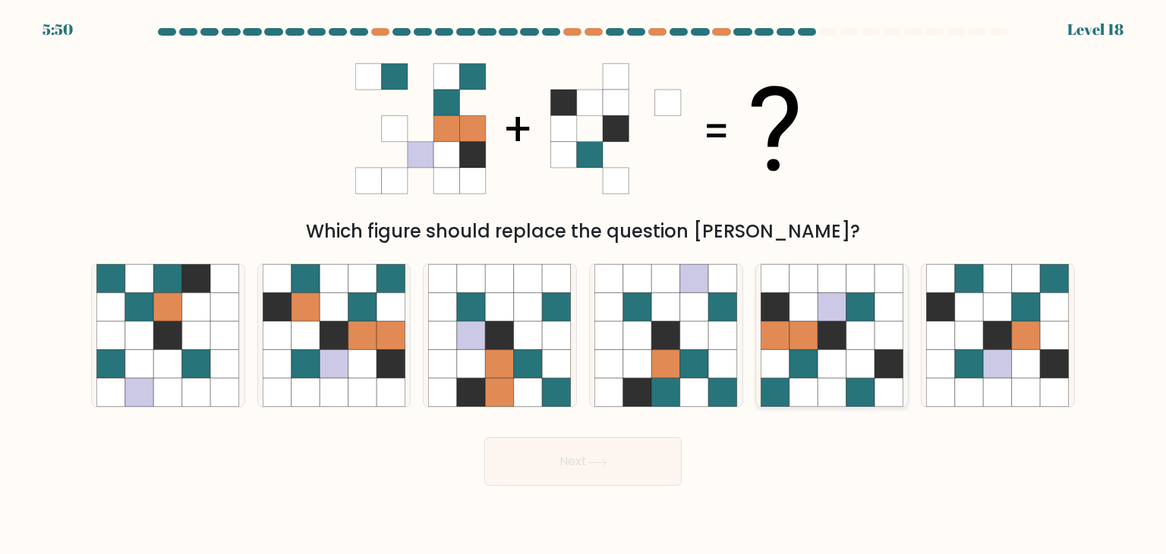
click at [825, 384] on icon at bounding box center [831, 393] width 29 height 29
click at [584, 285] on input "e." at bounding box center [583, 281] width 1 height 8
radio input "true"
click at [649, 449] on button "Next" at bounding box center [582, 461] width 197 height 49
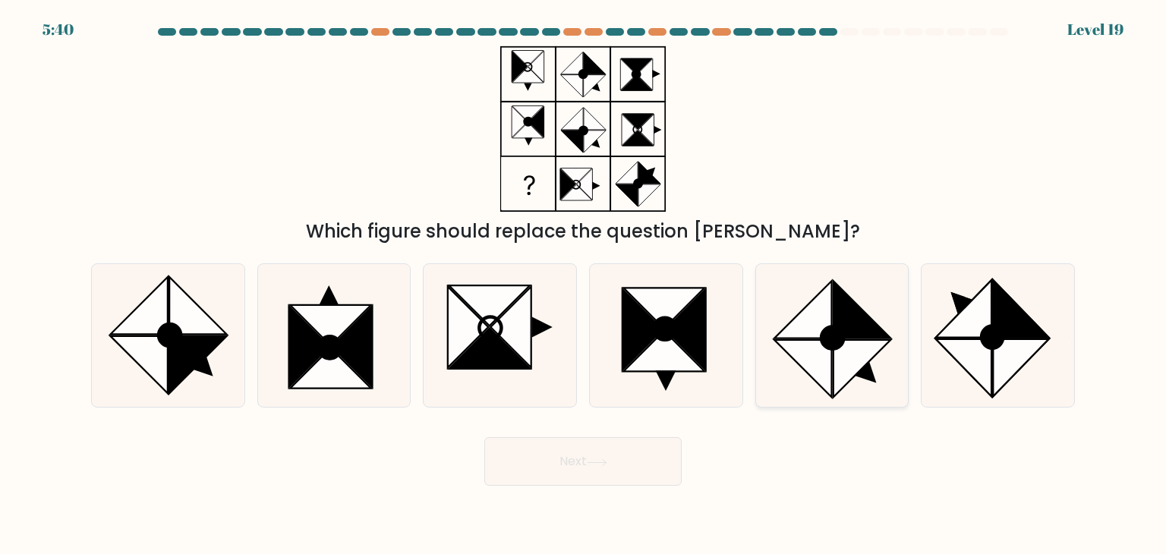
click at [759, 324] on div at bounding box center [832, 335] width 154 height 144
click at [584, 285] on input "e." at bounding box center [583, 281] width 1 height 8
radio input "true"
click at [612, 460] on button "Next" at bounding box center [582, 461] width 197 height 49
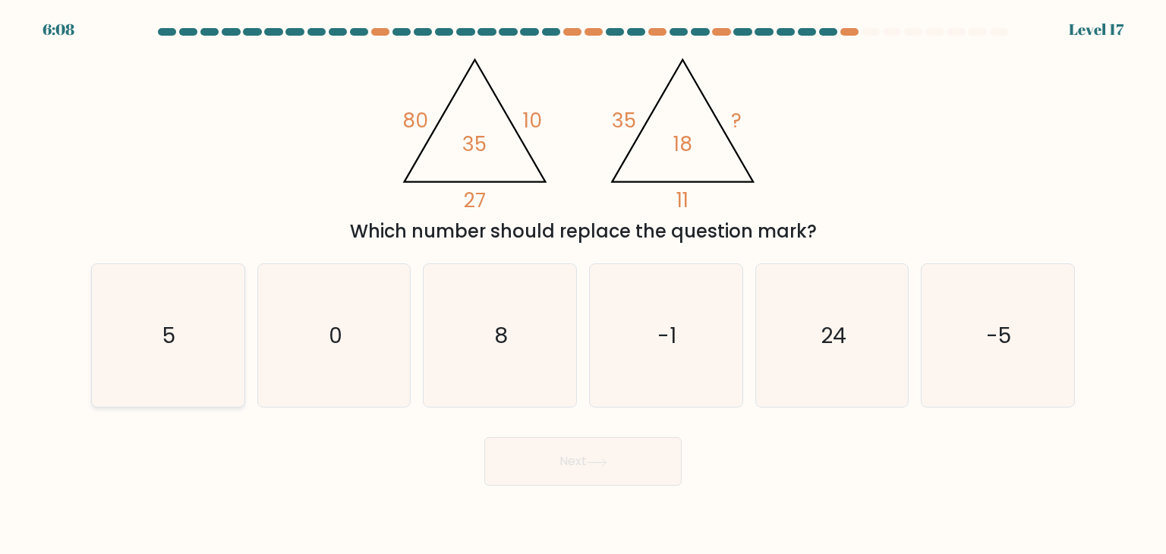
click at [216, 348] on icon "5" at bounding box center [167, 335] width 143 height 143
click at [583, 285] on input "a. 5" at bounding box center [583, 281] width 1 height 8
radio input "true"
click at [603, 488] on body "6:08 Level 17" at bounding box center [583, 277] width 1166 height 554
click at [597, 477] on button "Next" at bounding box center [582, 461] width 197 height 49
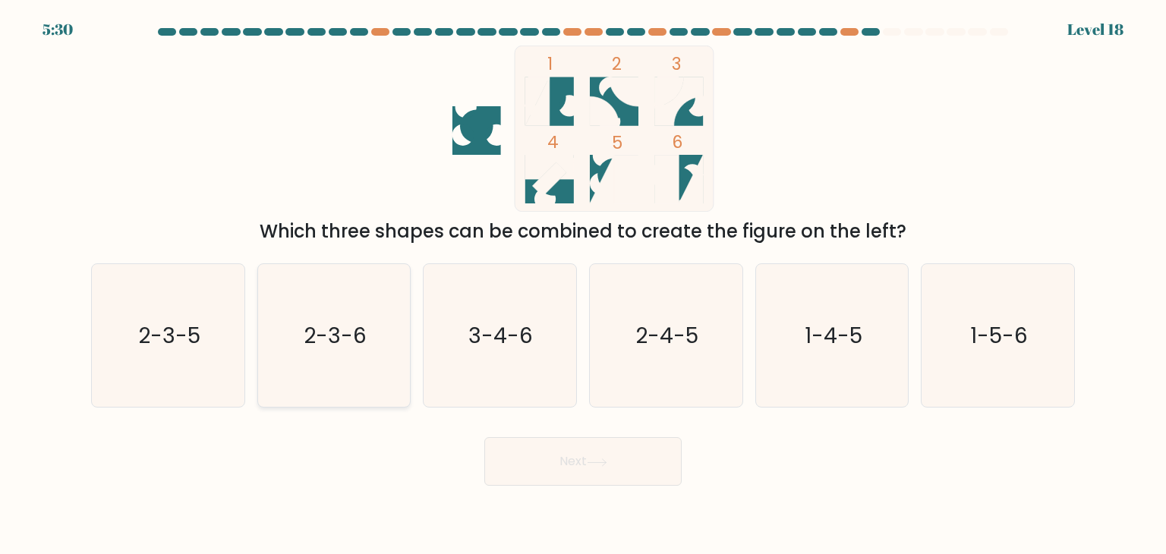
click at [327, 317] on icon "2-3-6" at bounding box center [334, 335] width 143 height 143
click at [583, 285] on input "b. 2-3-6" at bounding box center [583, 281] width 1 height 8
radio input "true"
click at [502, 351] on icon "3-4-6" at bounding box center [499, 335] width 143 height 143
click at [583, 285] on input "c. 3-4-6" at bounding box center [583, 281] width 1 height 8
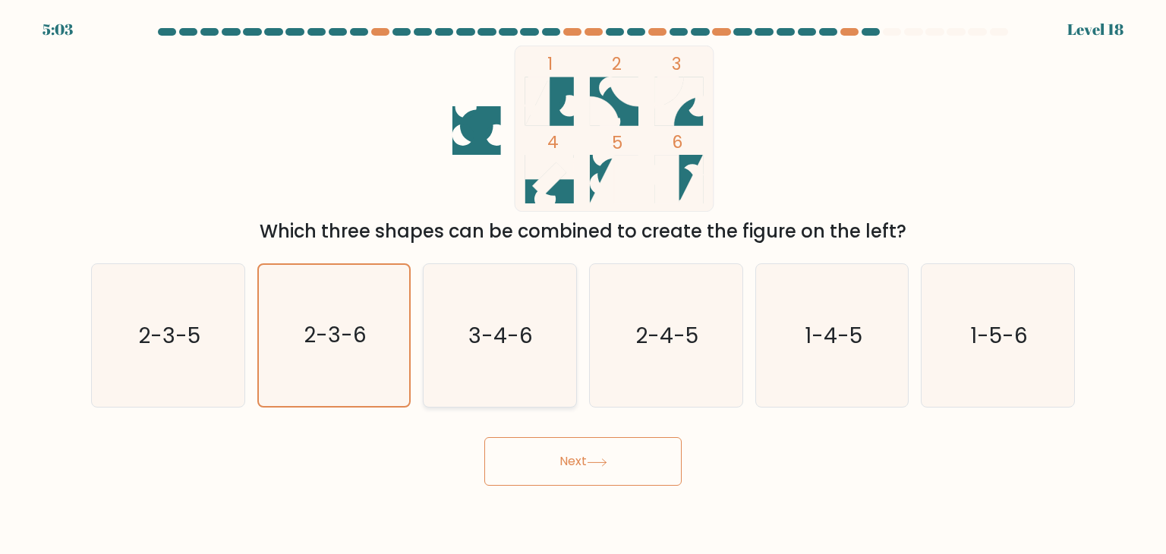
radio input "true"
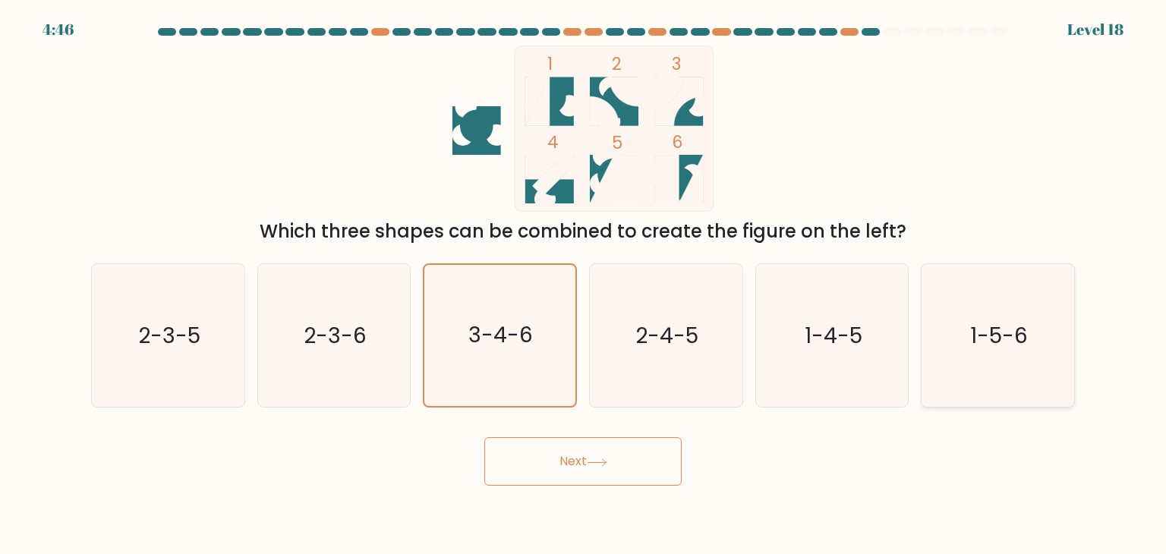
click at [1059, 316] on icon "1-5-6" at bounding box center [997, 335] width 143 height 143
click at [584, 285] on input "f. 1-5-6" at bounding box center [583, 281] width 1 height 8
radio input "true"
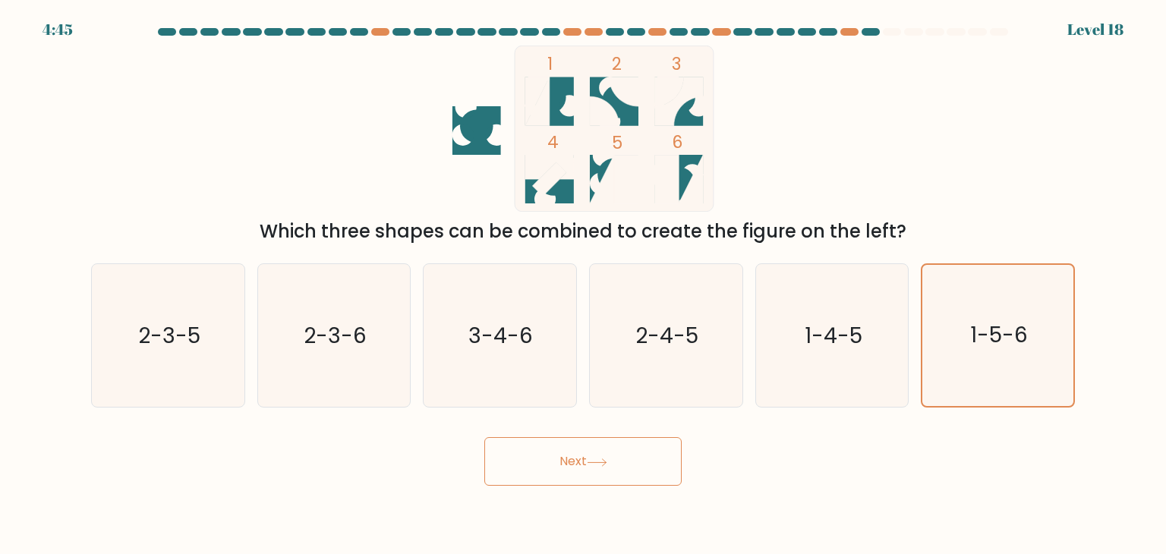
click at [584, 473] on button "Next" at bounding box center [582, 461] width 197 height 49
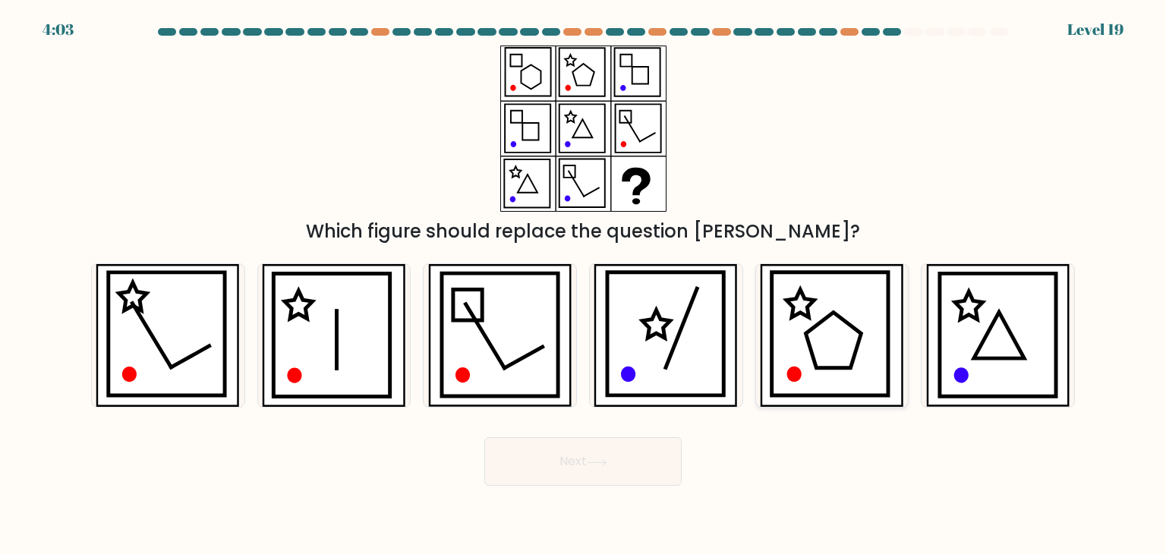
click at [775, 320] on icon at bounding box center [830, 333] width 117 height 123
click at [584, 285] on input "e." at bounding box center [583, 281] width 1 height 8
radio input "true"
click at [558, 483] on button "Next" at bounding box center [582, 461] width 197 height 49
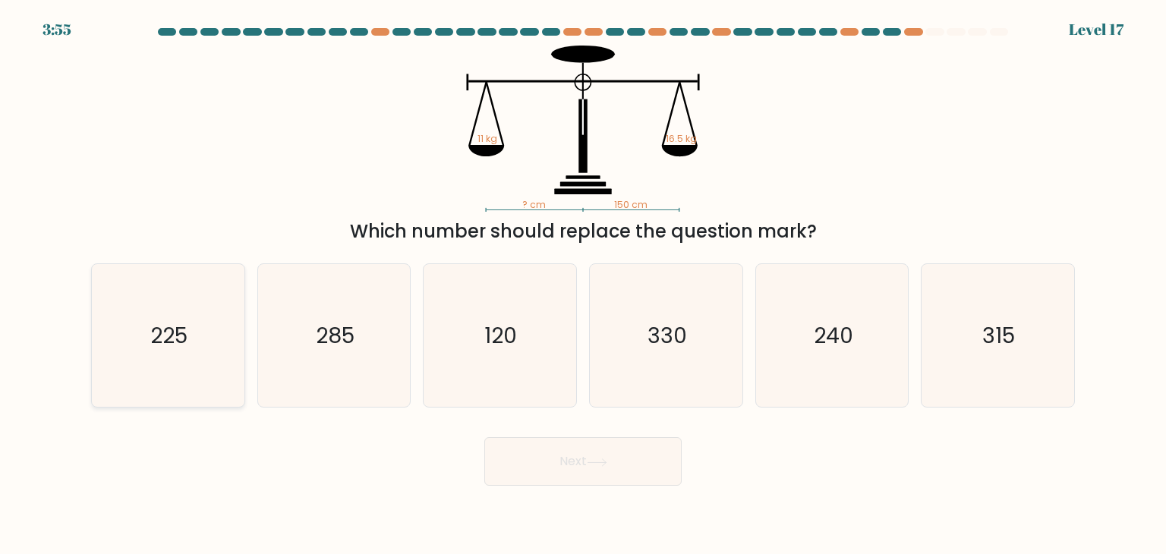
click at [153, 347] on text "225" at bounding box center [169, 335] width 37 height 30
click at [583, 285] on input "a. 225" at bounding box center [583, 281] width 1 height 8
radio input "true"
click at [616, 469] on button "Next" at bounding box center [582, 461] width 197 height 49
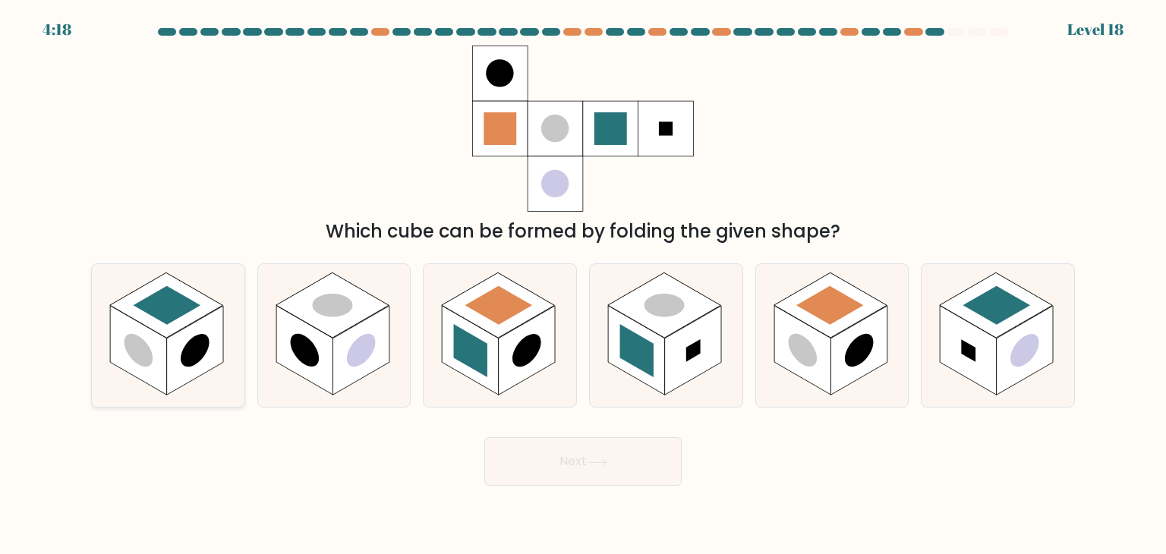
click at [139, 323] on rect at bounding box center [138, 351] width 57 height 90
click at [583, 285] on input "a." at bounding box center [583, 281] width 1 height 8
radio input "true"
click at [512, 444] on button "Next" at bounding box center [582, 461] width 197 height 49
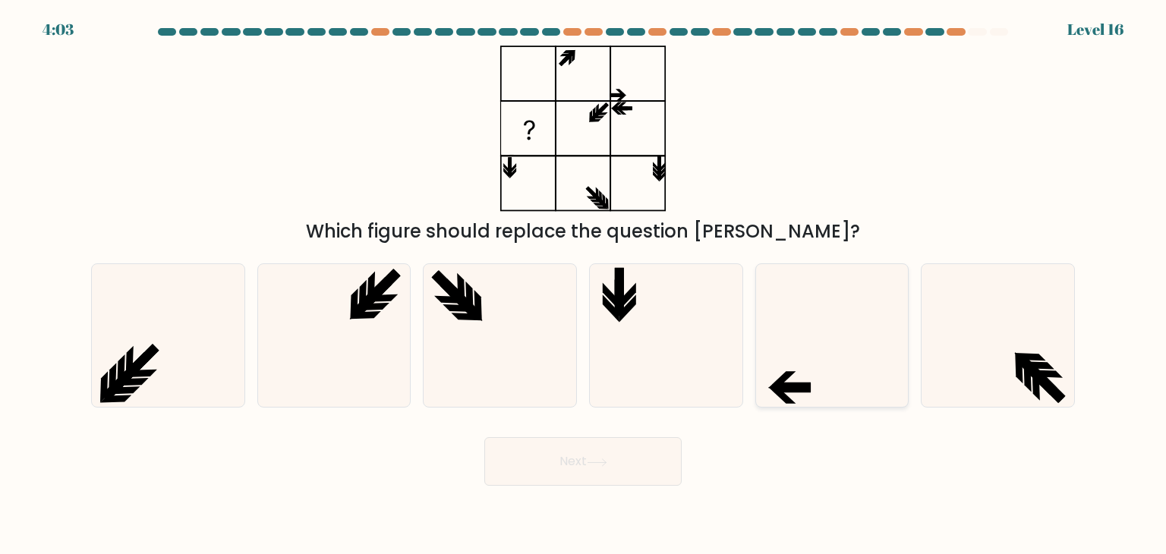
click at [900, 357] on icon at bounding box center [832, 335] width 143 height 143
click at [584, 285] on input "e." at bounding box center [583, 281] width 1 height 8
radio input "true"
click at [585, 455] on button "Next" at bounding box center [582, 461] width 197 height 49
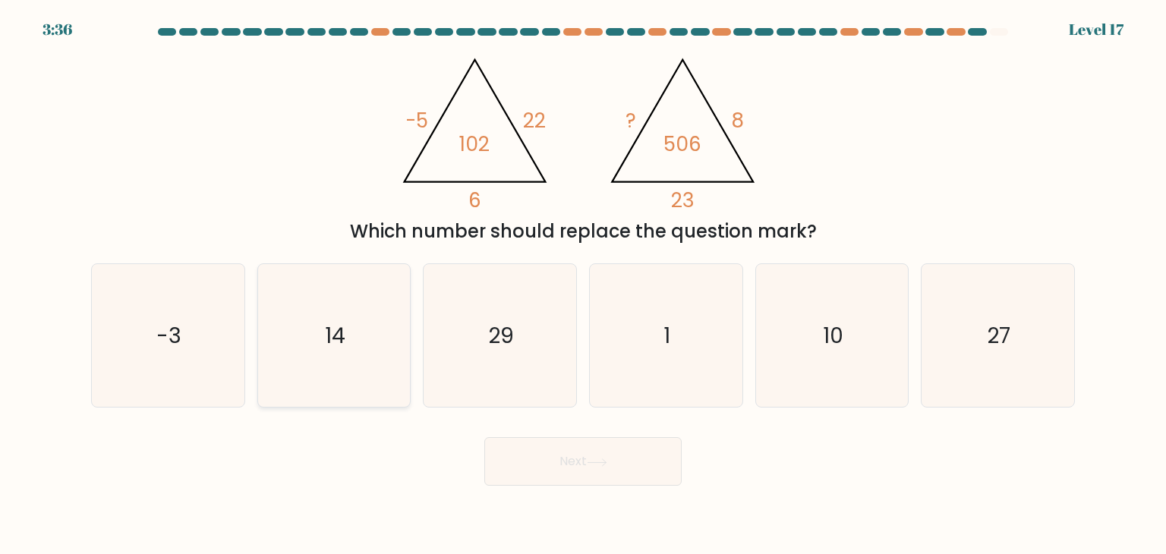
click at [282, 351] on icon "14" at bounding box center [334, 335] width 143 height 143
click at [583, 285] on input "b. 14" at bounding box center [583, 281] width 1 height 8
radio input "true"
click at [509, 468] on button "Next" at bounding box center [582, 461] width 197 height 49
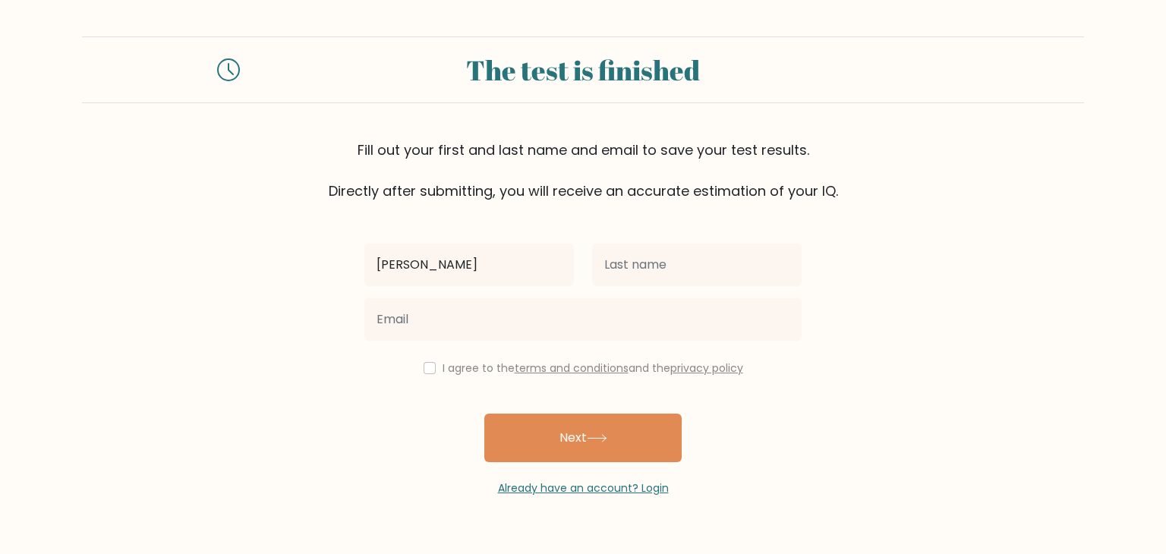
type input "[PERSON_NAME]"
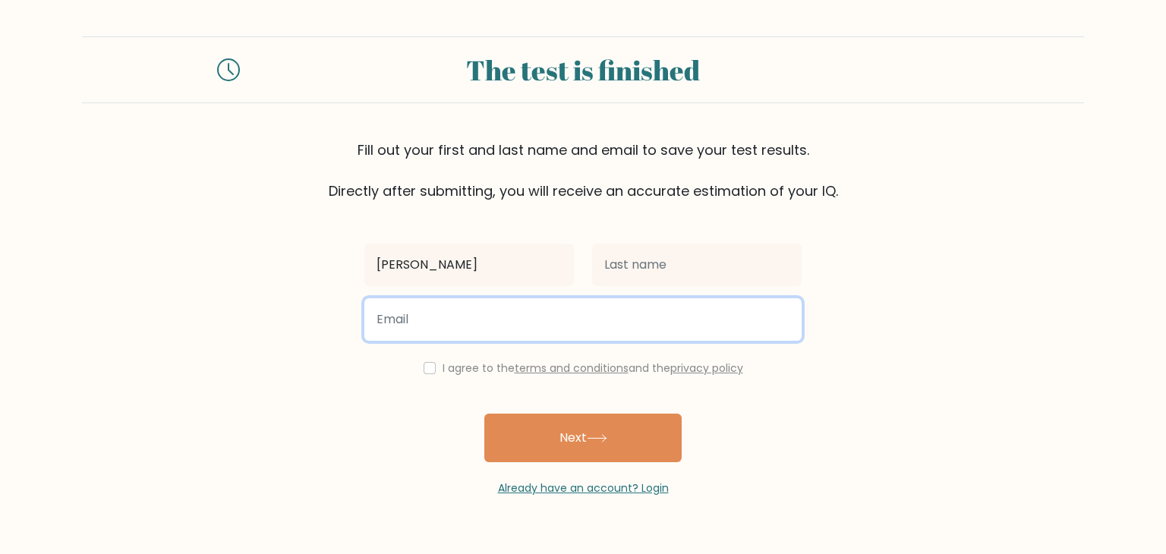
click at [646, 298] on input "email" at bounding box center [582, 319] width 437 height 43
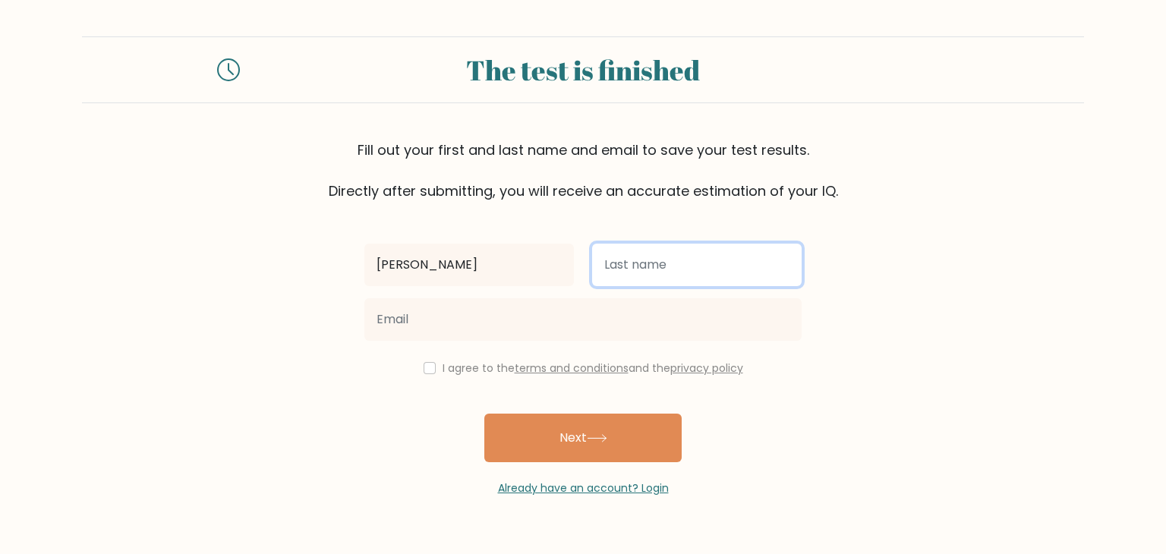
click at [625, 263] on input "text" at bounding box center [696, 265] width 209 height 43
type input "Bahoshy"
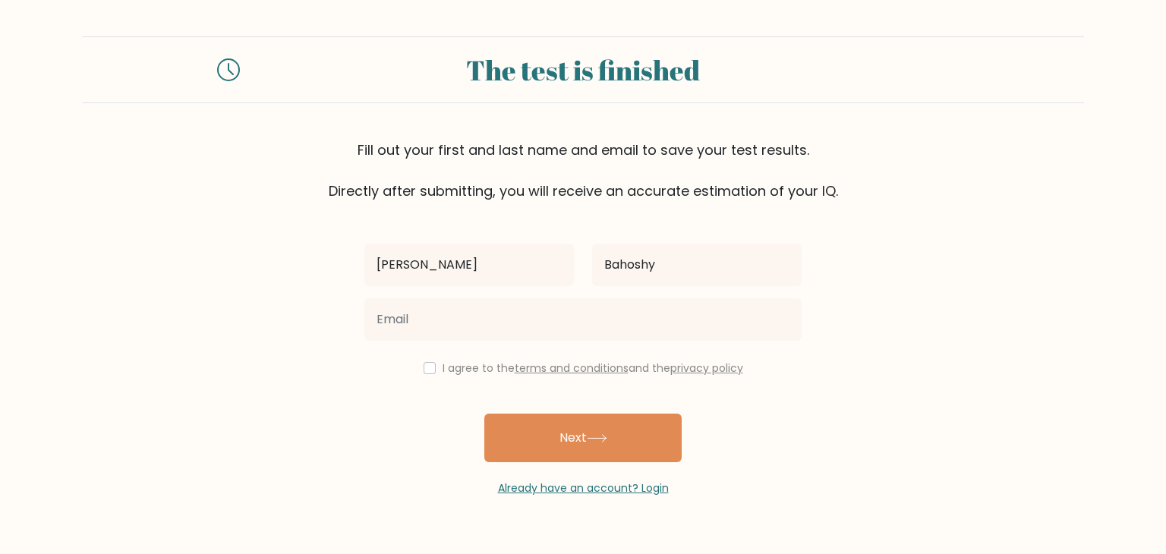
click at [425, 345] on div at bounding box center [582, 319] width 455 height 55
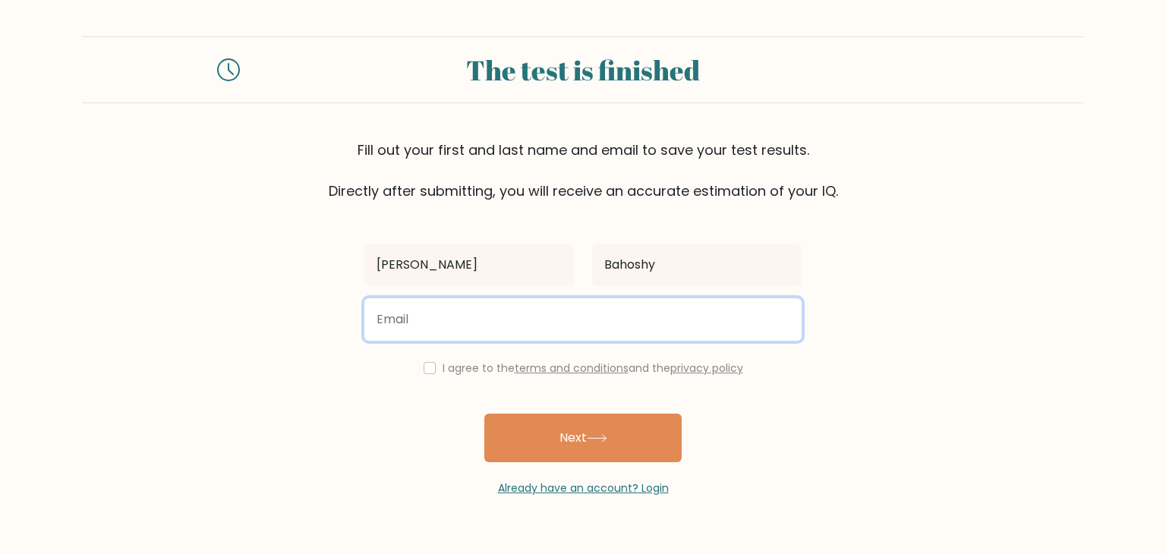
click at [428, 329] on input "email" at bounding box center [582, 319] width 437 height 43
type input "coolguyjames109@gmail.com"
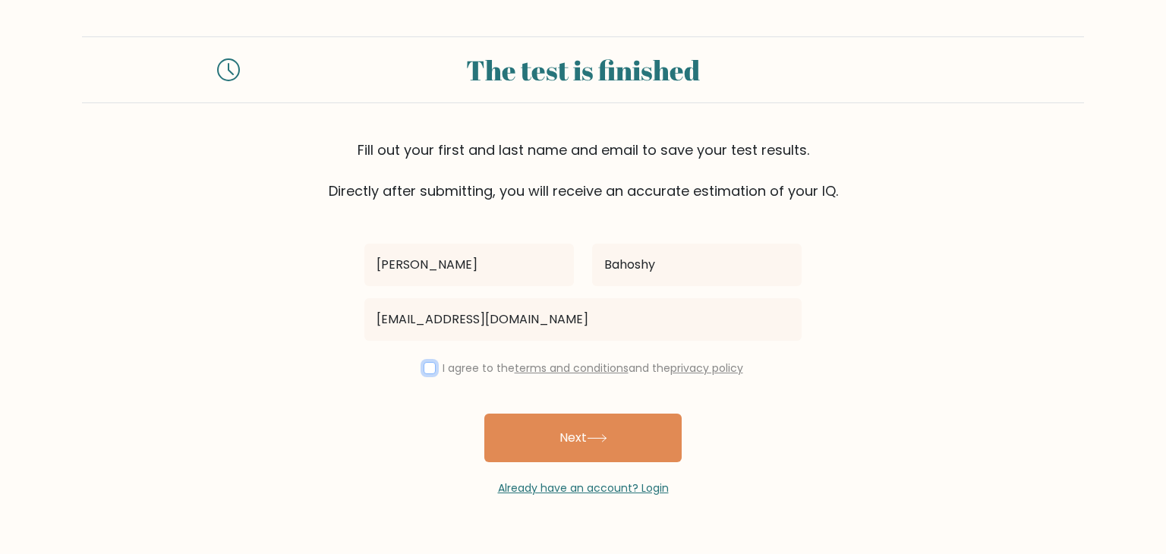
click at [426, 367] on input "checkbox" at bounding box center [430, 368] width 12 height 12
checkbox input "true"
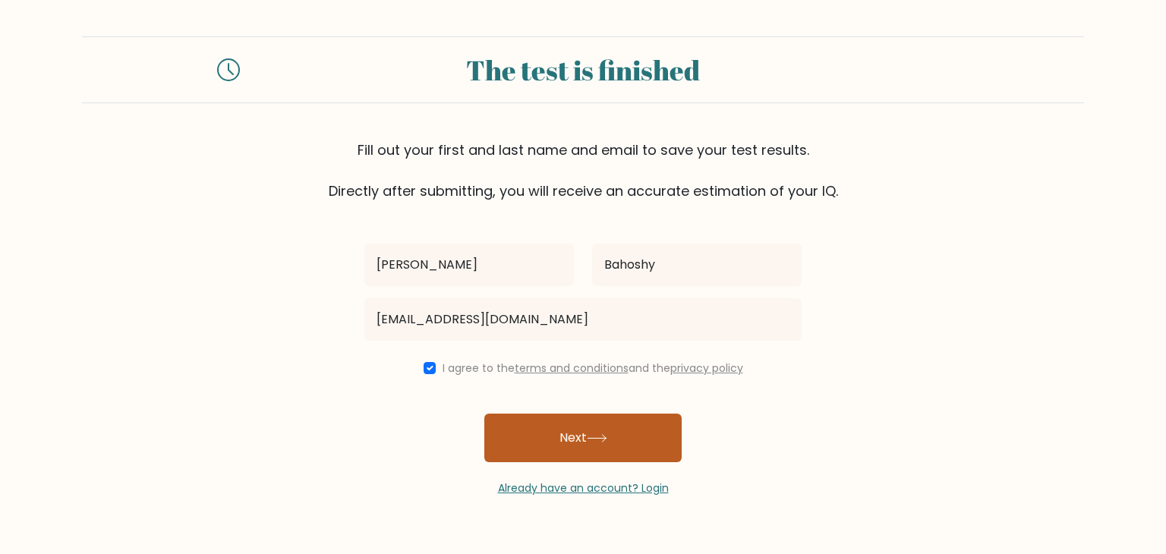
click at [586, 439] on button "Next" at bounding box center [582, 438] width 197 height 49
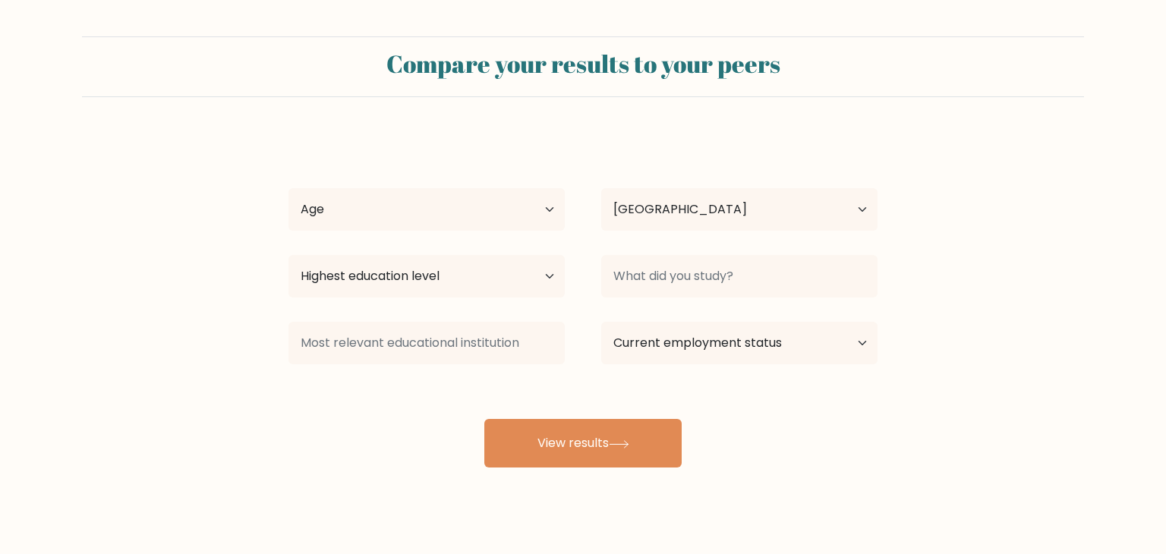
select select "GB"
click at [406, 189] on select "Age Under 18 years old 18-24 years old 25-34 years old 35-44 years old 45-54 ye…" at bounding box center [426, 209] width 276 height 43
select select "min_18"
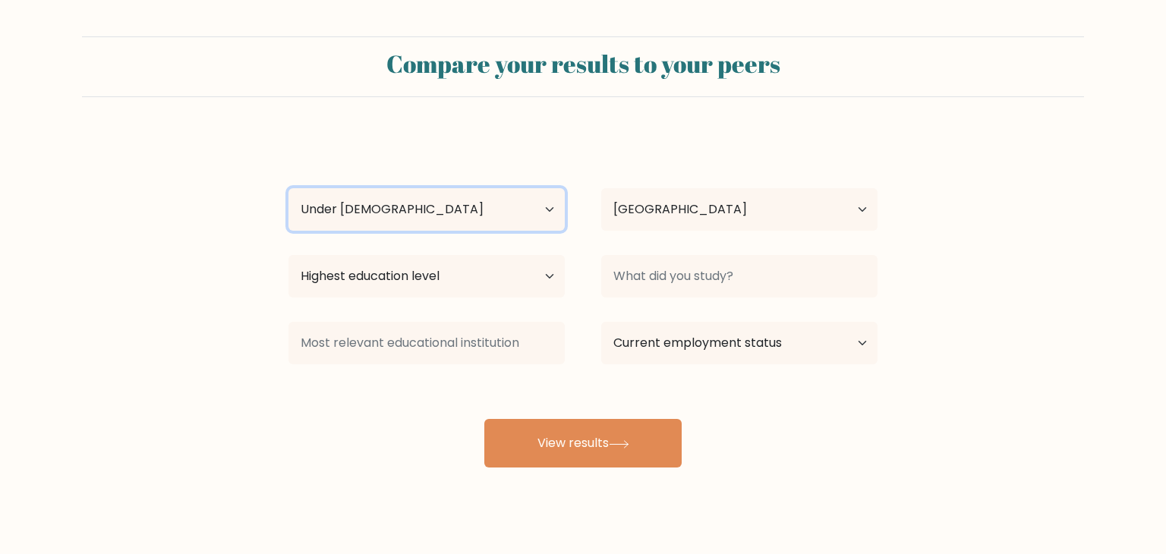
click at [288, 188] on select "Age Under 18 years old 18-24 years old 25-34 years old 35-44 years old 45-54 ye…" at bounding box center [426, 209] width 276 height 43
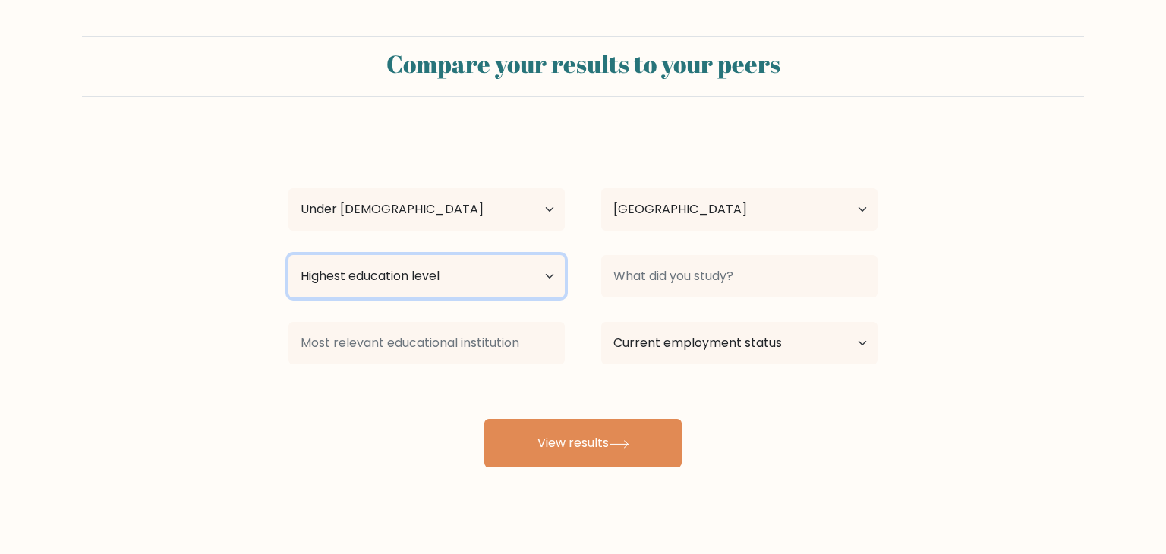
click at [360, 274] on select "Highest education level No schooling Primary Lower Secondary Upper Secondary Oc…" at bounding box center [426, 276] width 276 height 43
select select "upper_secondary"
click at [288, 255] on select "Highest education level No schooling Primary Lower Secondary Upper Secondary Oc…" at bounding box center [426, 276] width 276 height 43
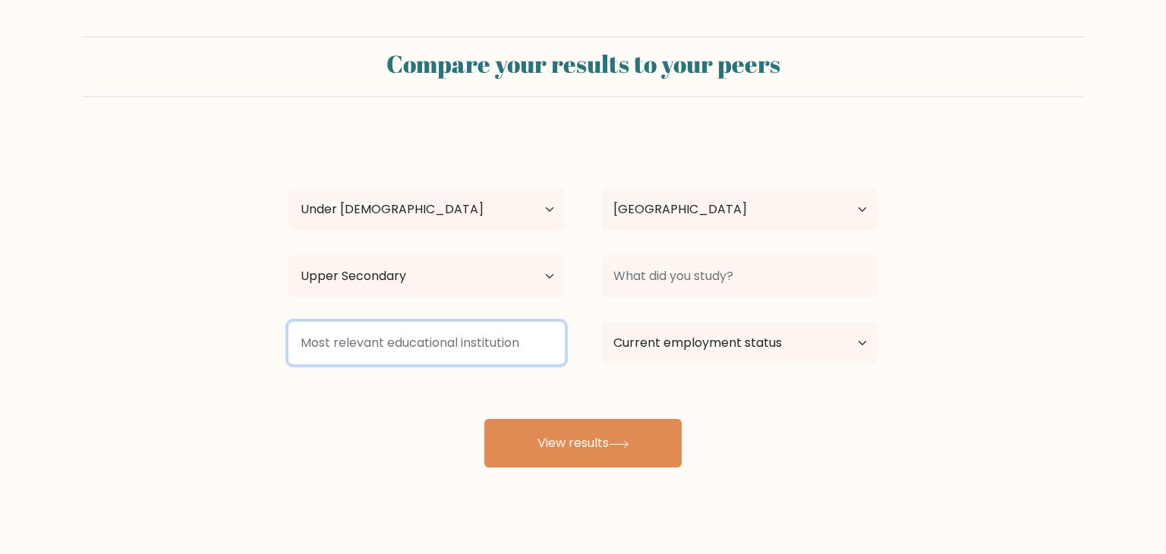
click at [394, 328] on input at bounding box center [426, 343] width 276 height 43
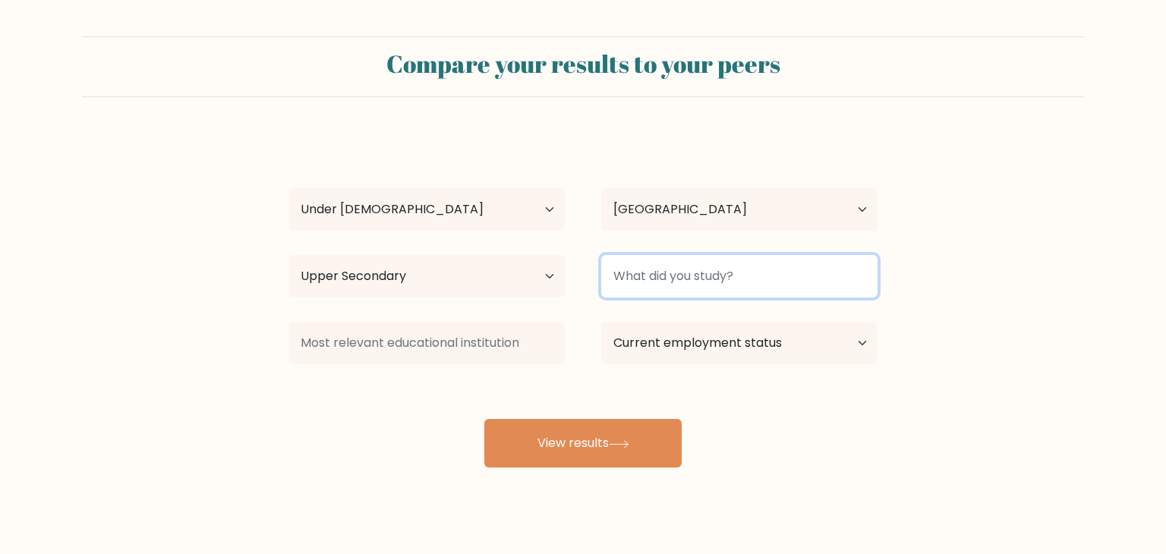
click at [686, 266] on input at bounding box center [739, 276] width 276 height 43
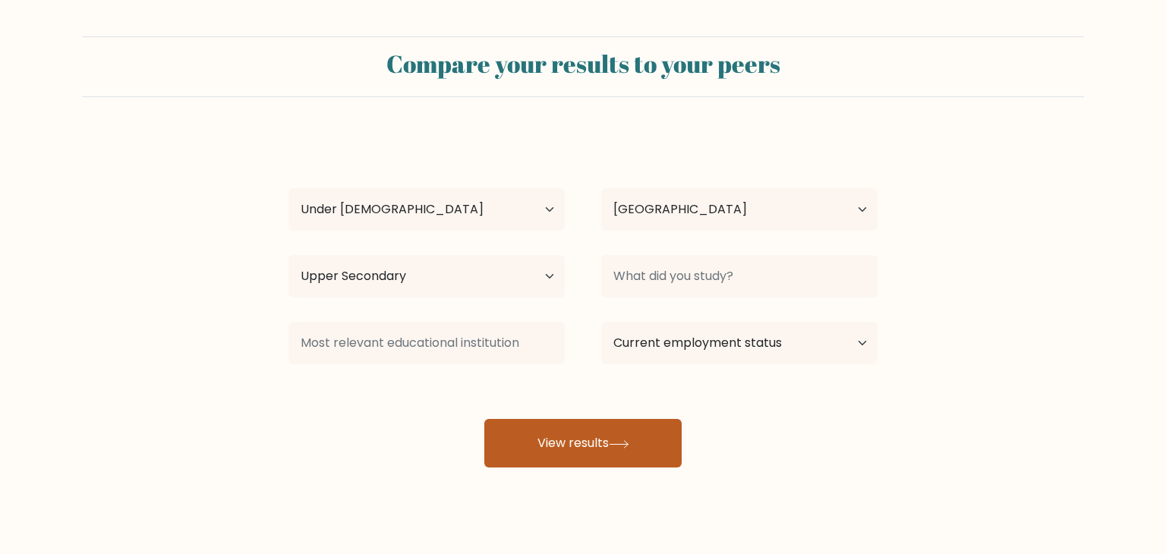
click at [611, 430] on button "View results" at bounding box center [582, 443] width 197 height 49
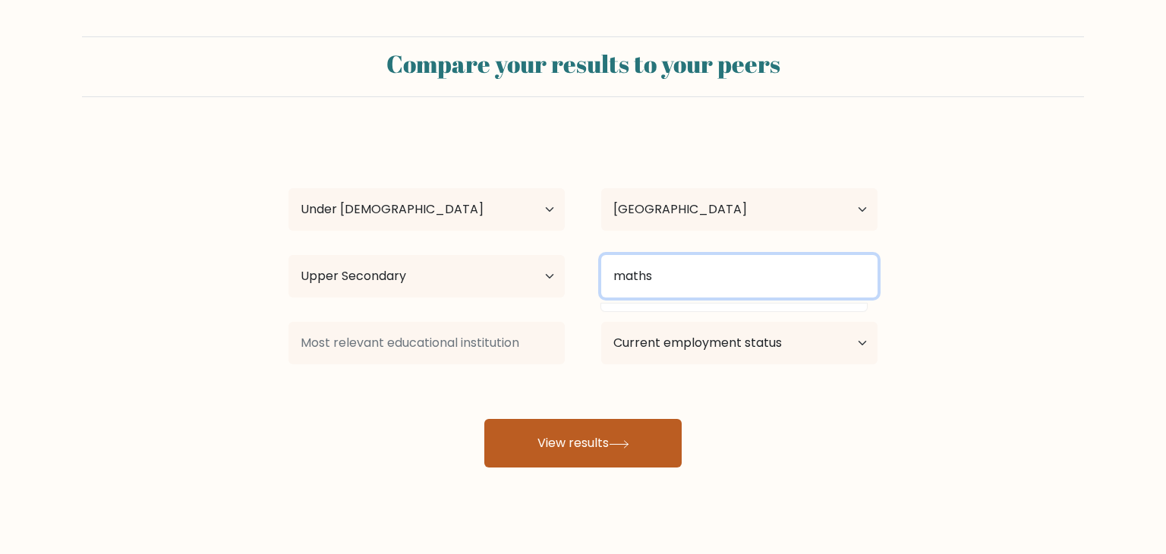
type input "maths"
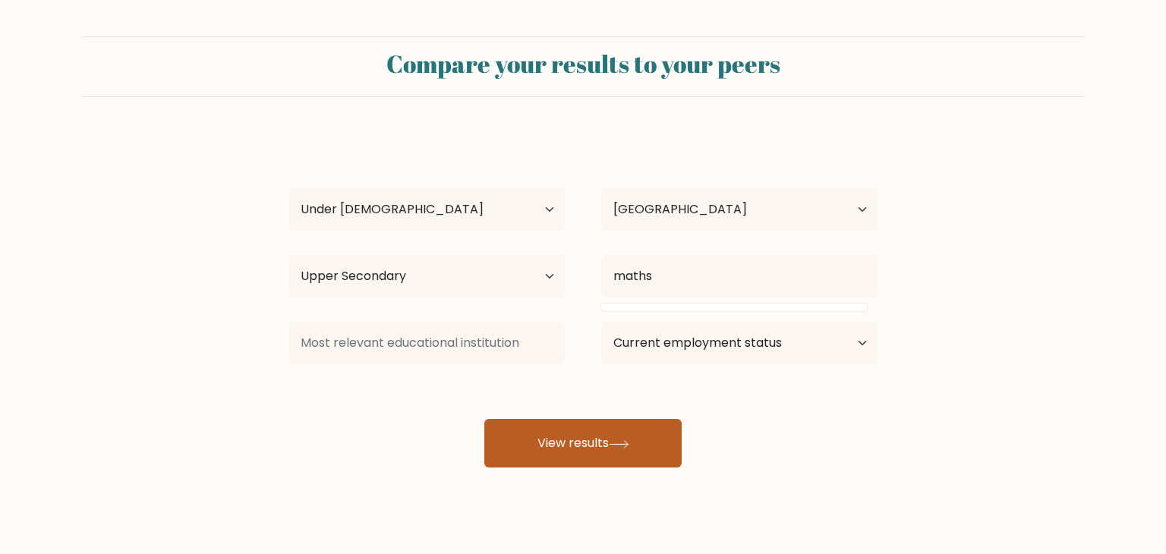
click at [610, 435] on button "View results" at bounding box center [582, 443] width 197 height 49
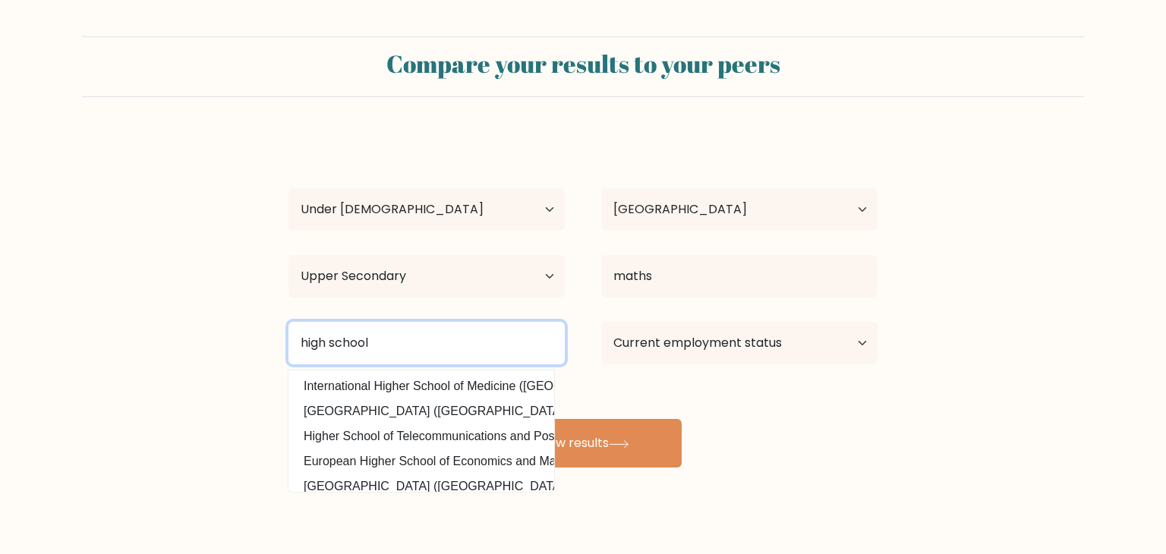
type input "high school"
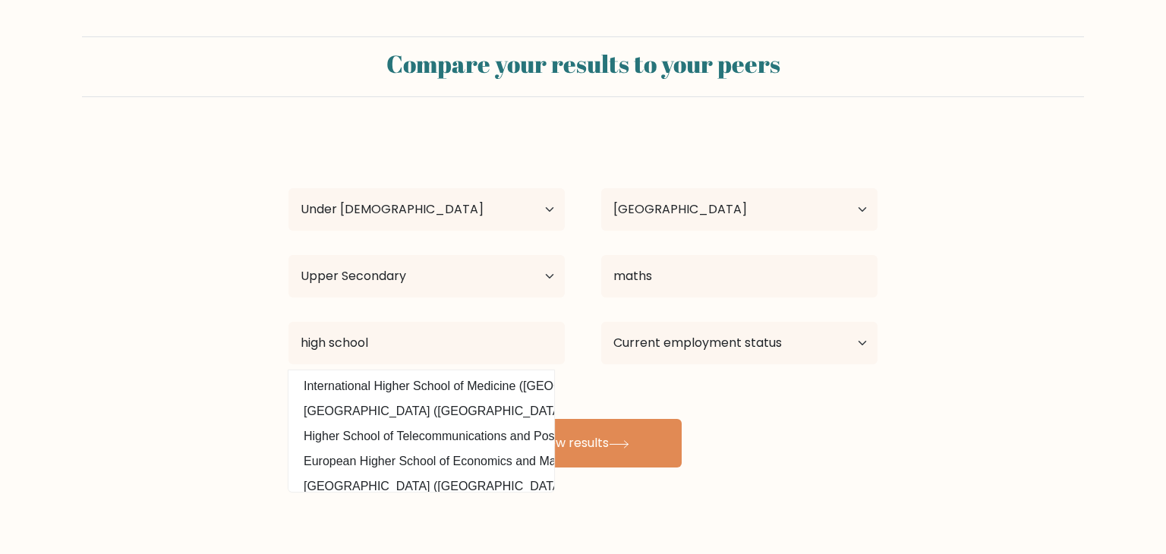
click at [455, 547] on div "Compare your results to your peers Daniel Bahoshy Age Under 18 years old 18-24 …" at bounding box center [583, 287] width 1166 height 575
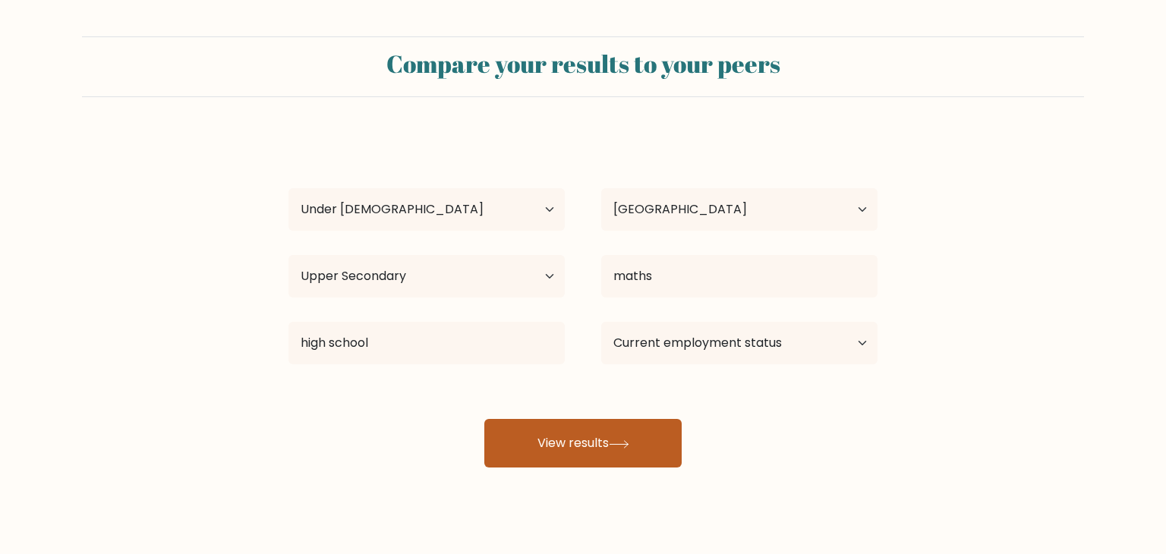
click at [633, 426] on button "View results" at bounding box center [582, 443] width 197 height 49
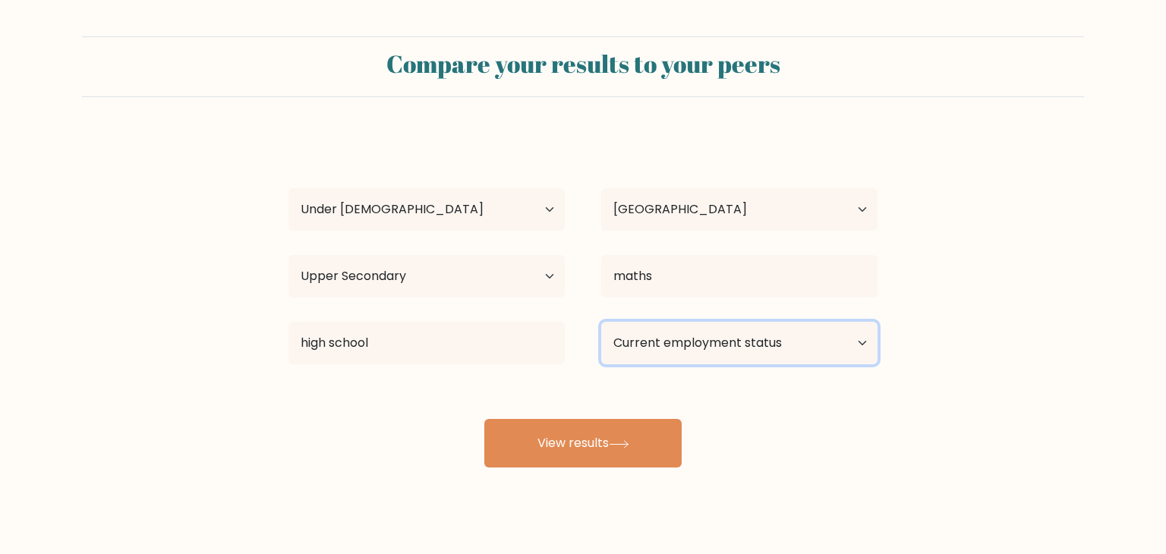
click at [745, 332] on select "Current employment status Employed Student Retired Other / prefer not to answer" at bounding box center [739, 343] width 276 height 43
select select "employed"
click at [601, 322] on select "Current employment status Employed Student Retired Other / prefer not to answer" at bounding box center [739, 343] width 276 height 43
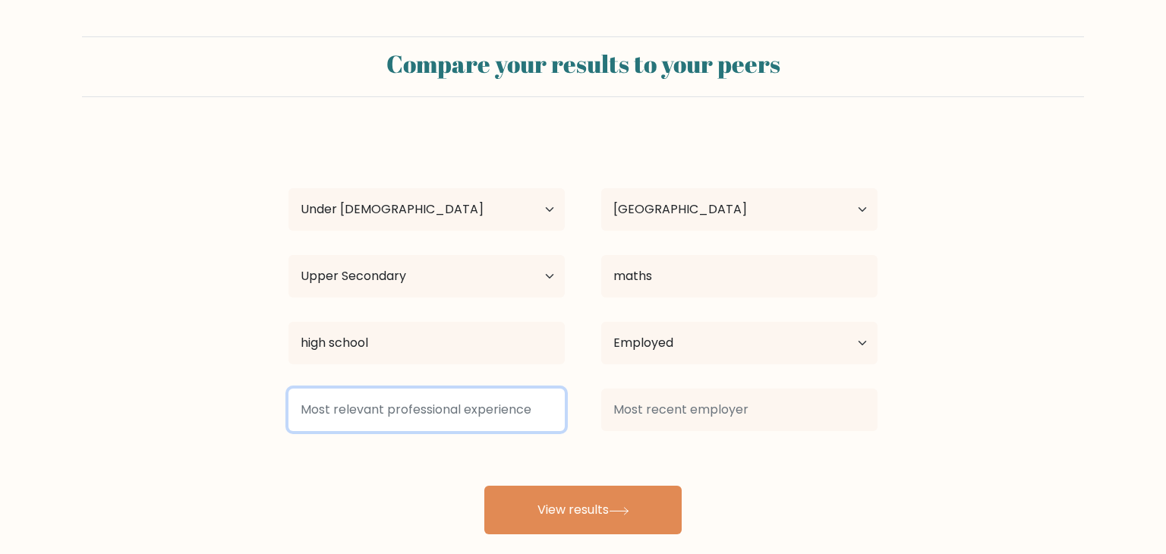
click at [382, 424] on input at bounding box center [426, 410] width 276 height 43
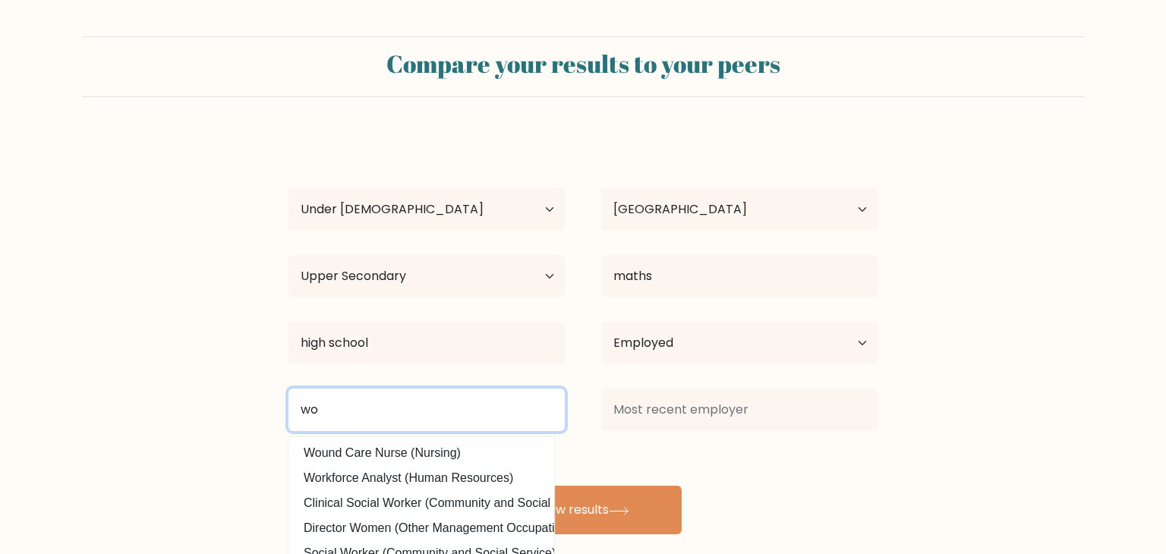
type input "w"
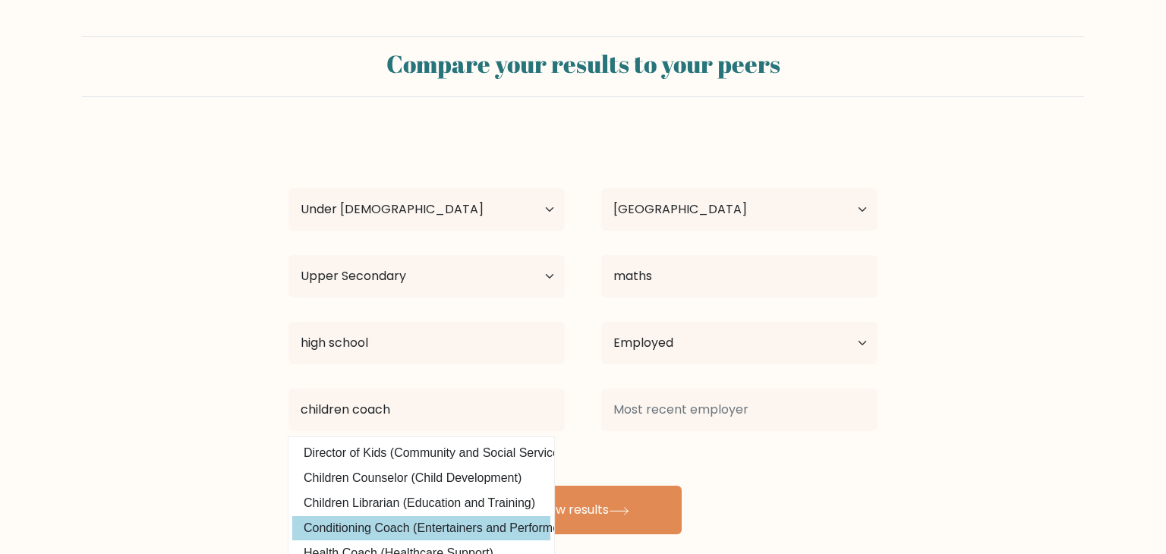
click at [305, 528] on option "Conditioning Coach (Entertainers and Performers)" at bounding box center [421, 528] width 258 height 24
type input "Conditioning Coach"
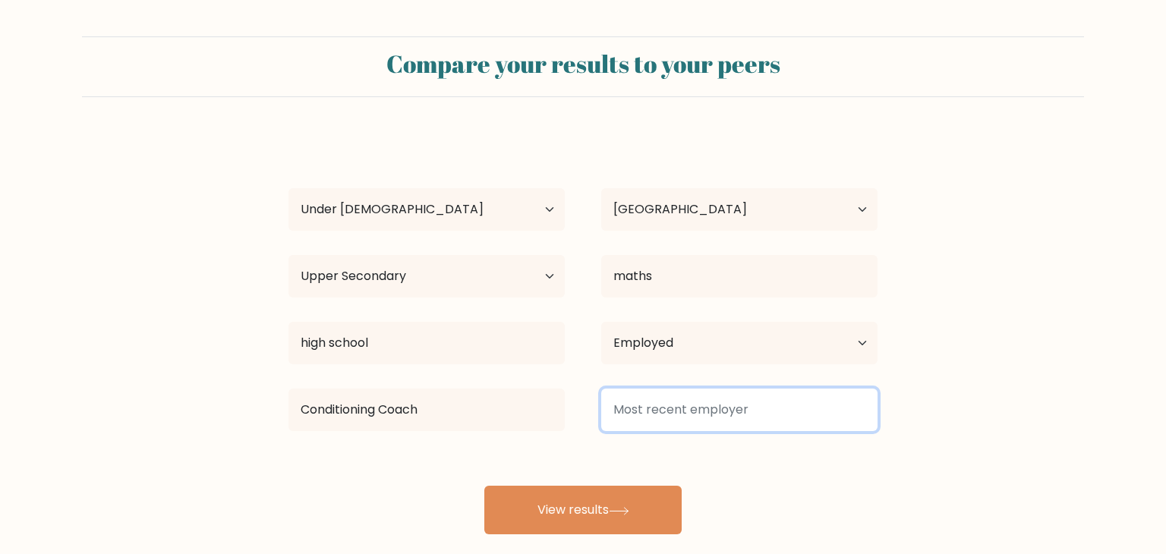
click at [685, 405] on input at bounding box center [739, 410] width 276 height 43
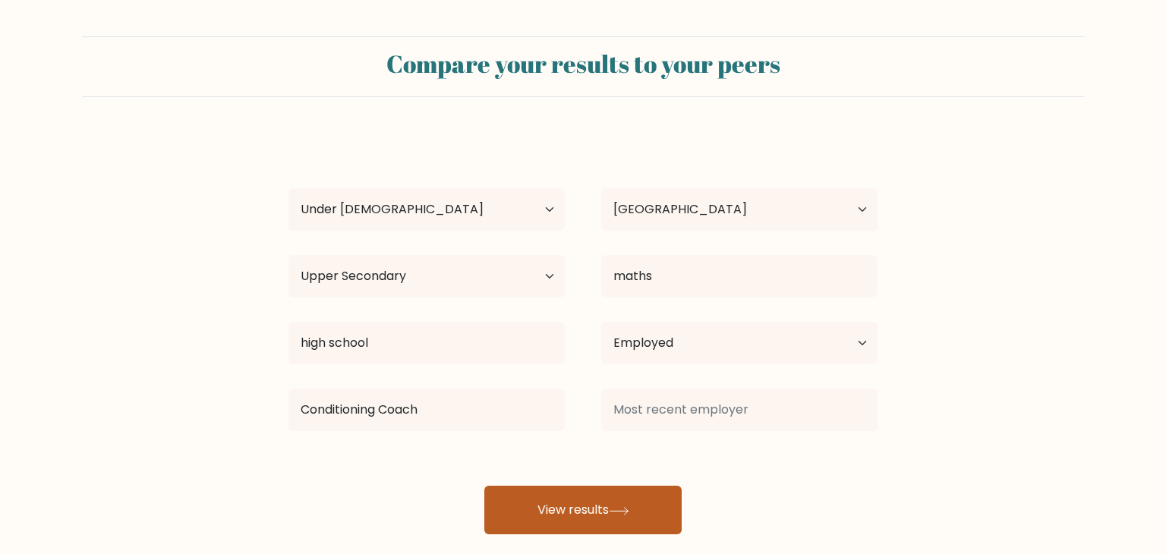
click at [531, 523] on button "View results" at bounding box center [582, 510] width 197 height 49
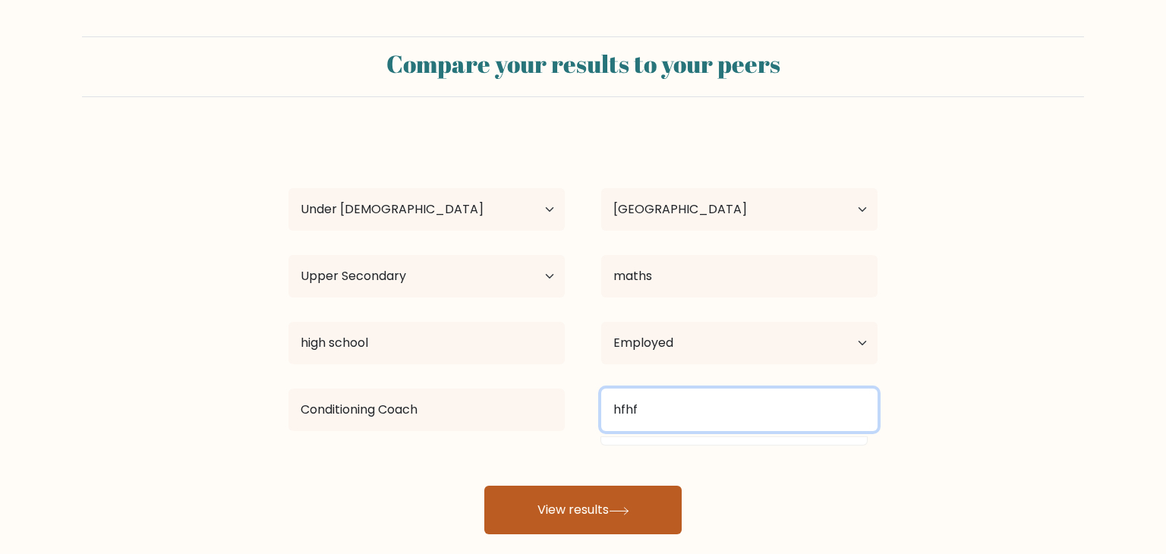
type input "hfhf"
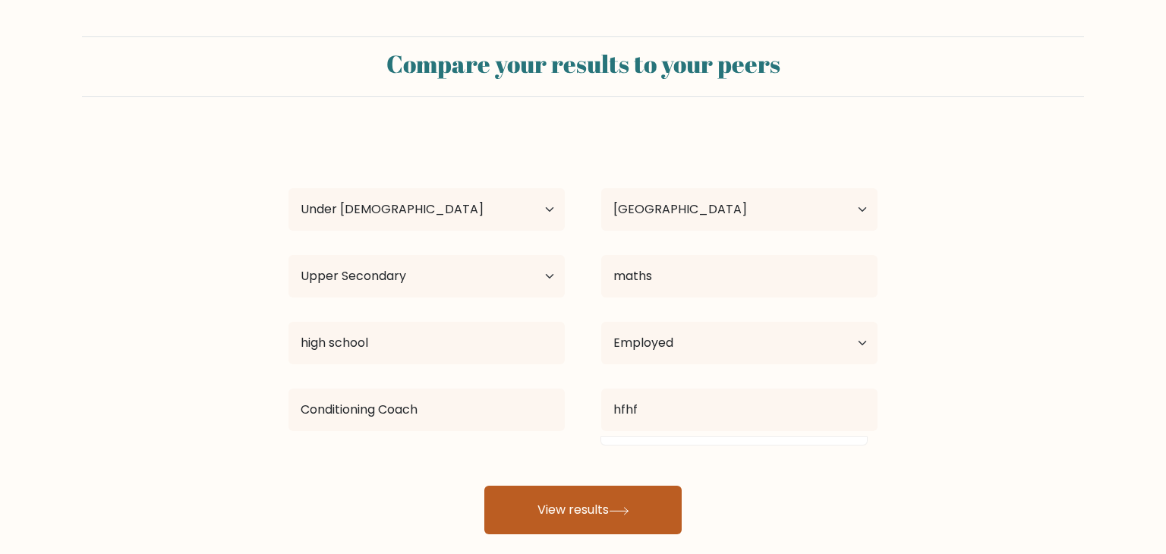
click at [607, 502] on button "View results" at bounding box center [582, 510] width 197 height 49
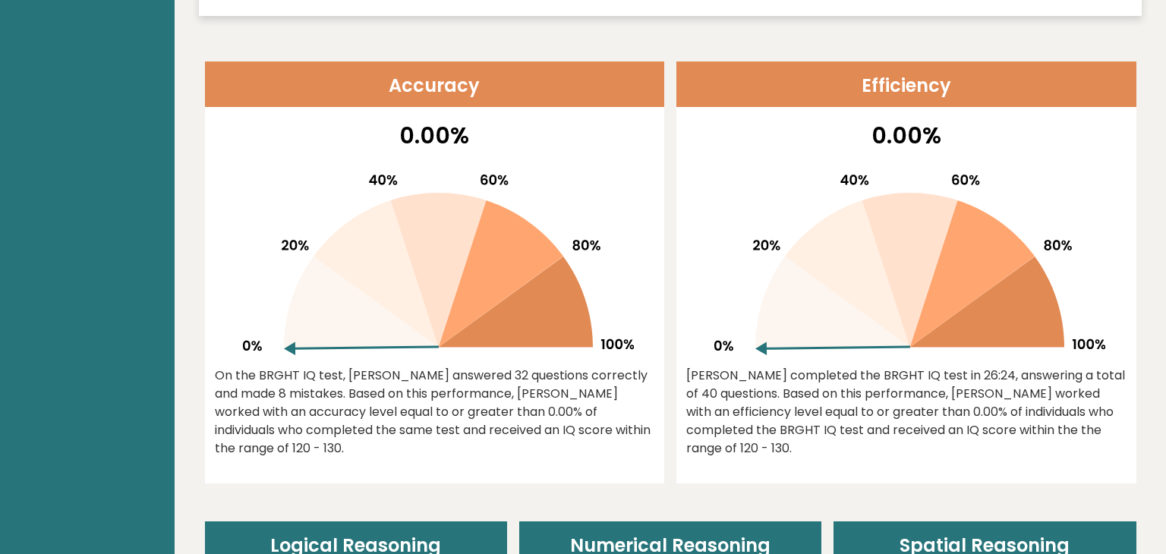
scroll to position [649, 0]
